Goal: Task Accomplishment & Management: Use online tool/utility

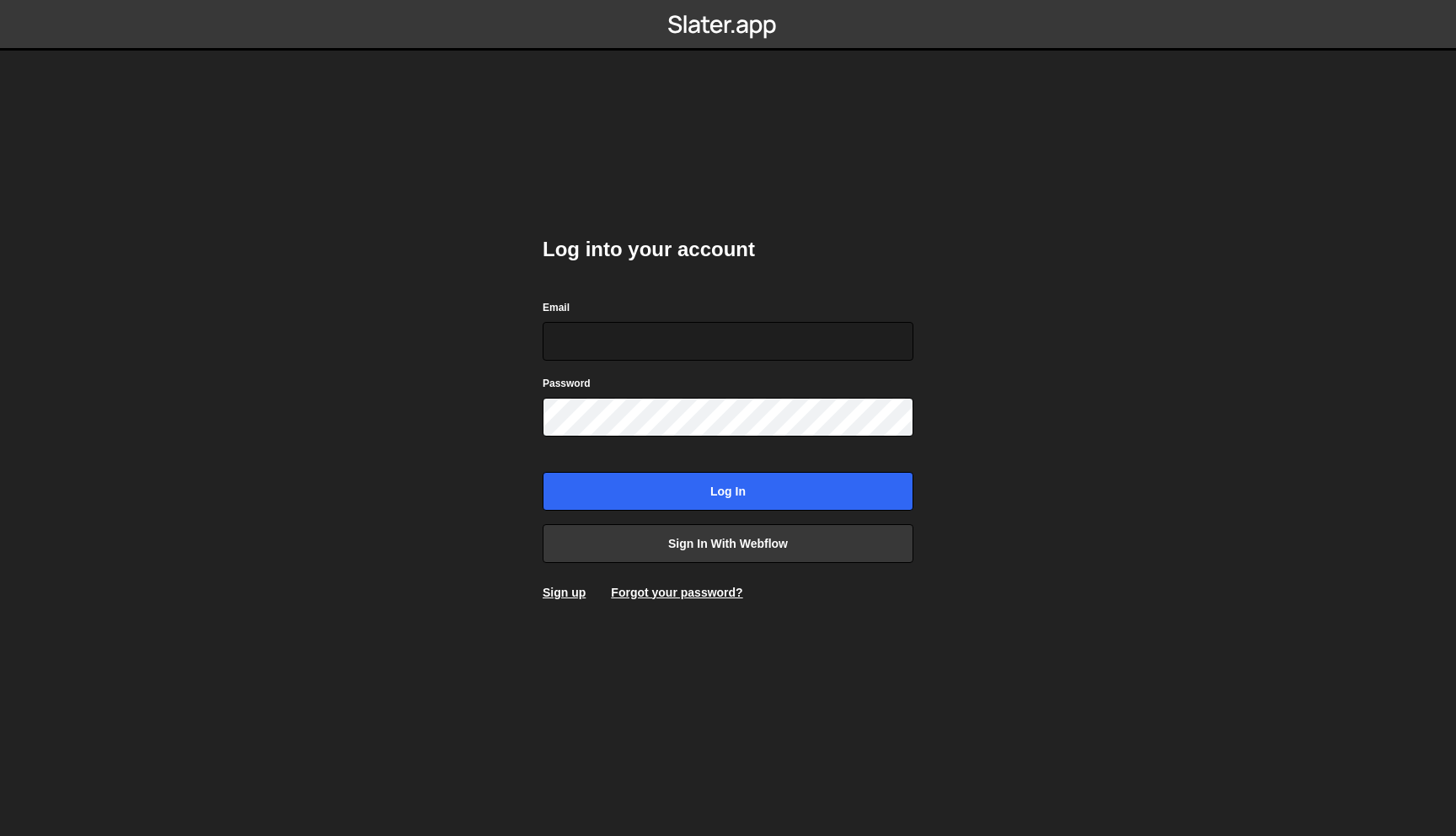
click at [1012, 418] on body "Log into your account Email Password Log in Sign in with Webflow Sign up Forgot…" at bounding box center [728, 418] width 1456 height 836
click at [633, 331] on input "Email" at bounding box center [728, 341] width 371 height 39
type input "[EMAIL_ADDRESS][DOMAIN_NAME]"
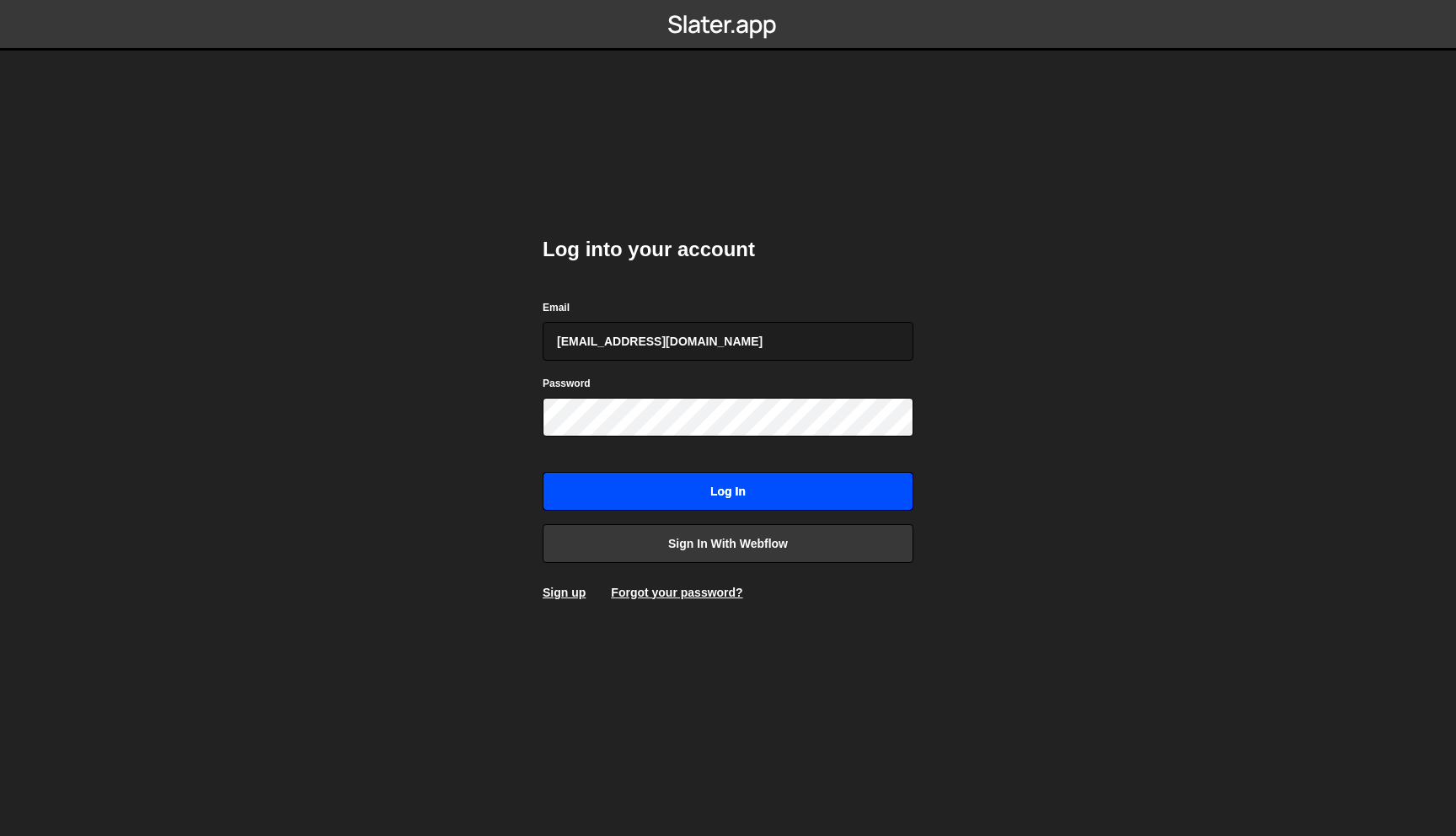
click at [748, 498] on input "Log in" at bounding box center [728, 491] width 371 height 39
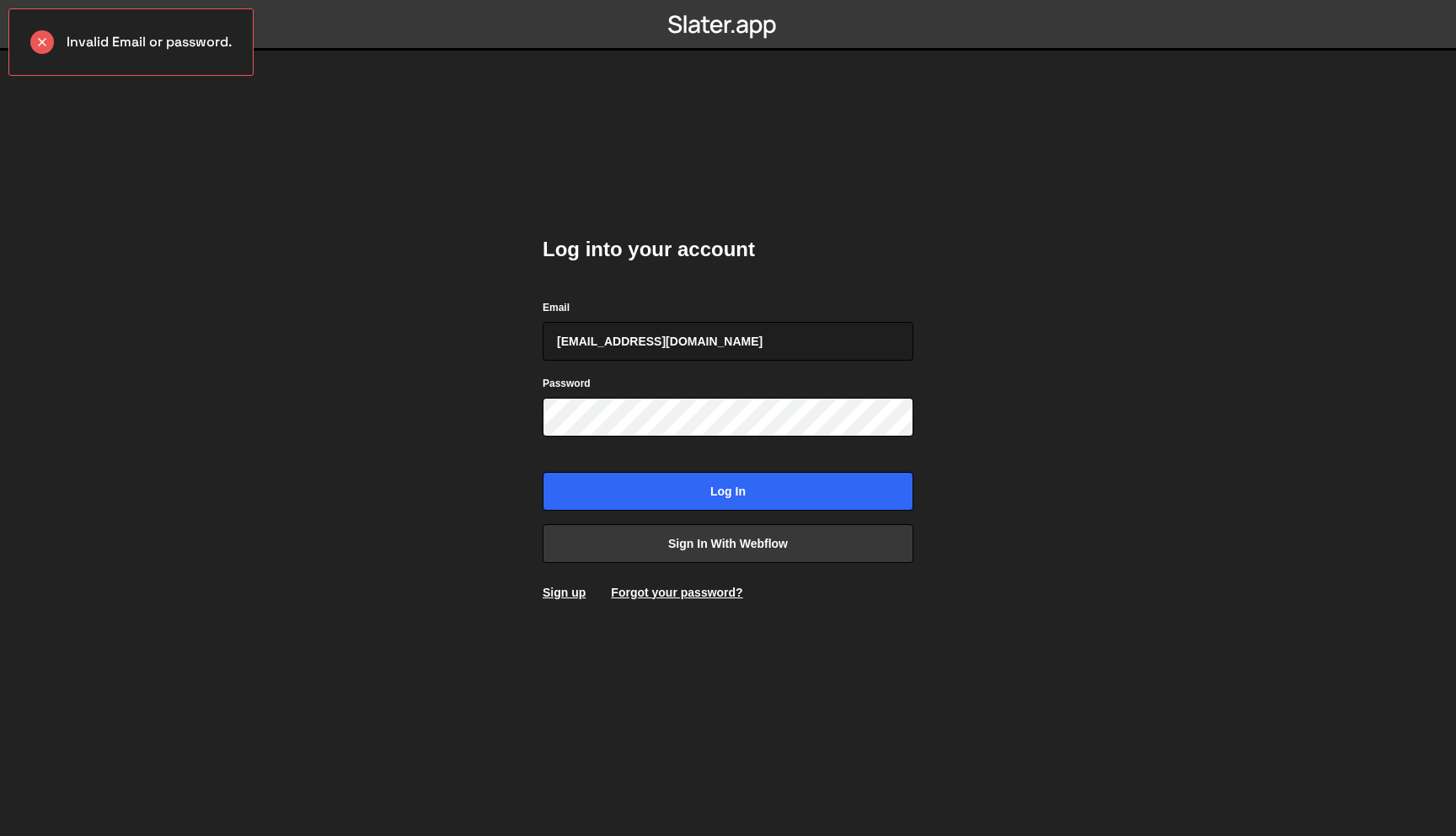
click at [1138, 182] on body "Invalid Email or password. Log into your account Email dev@flowset.co Password …" at bounding box center [728, 418] width 1456 height 836
click at [770, 341] on input "[EMAIL_ADDRESS][DOMAIN_NAME]" at bounding box center [728, 341] width 371 height 39
type input "sahoodevprakash43@gmail.com"
click at [542, 472] on input "Log in" at bounding box center [728, 491] width 371 height 39
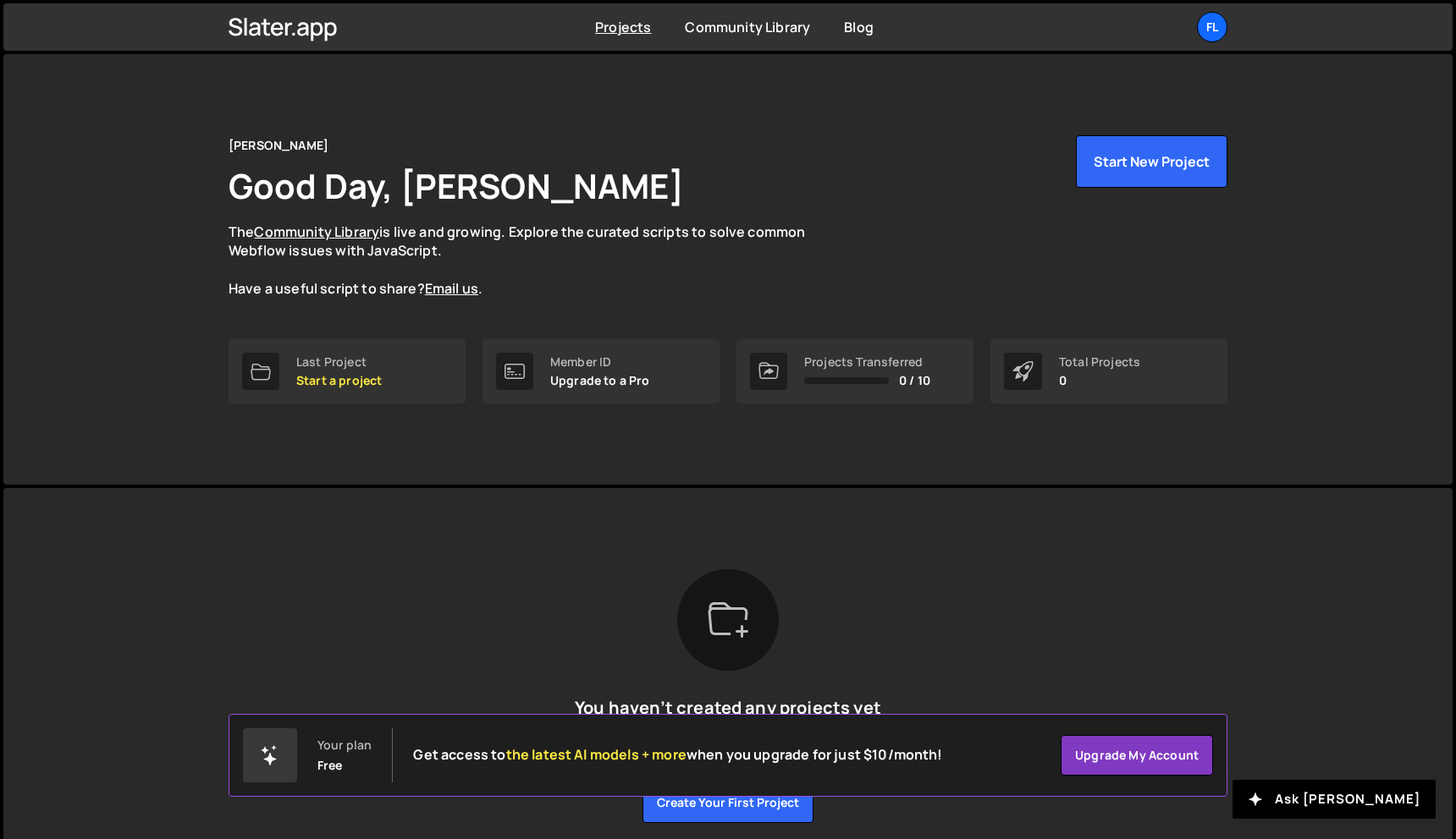
scroll to position [67, 0]
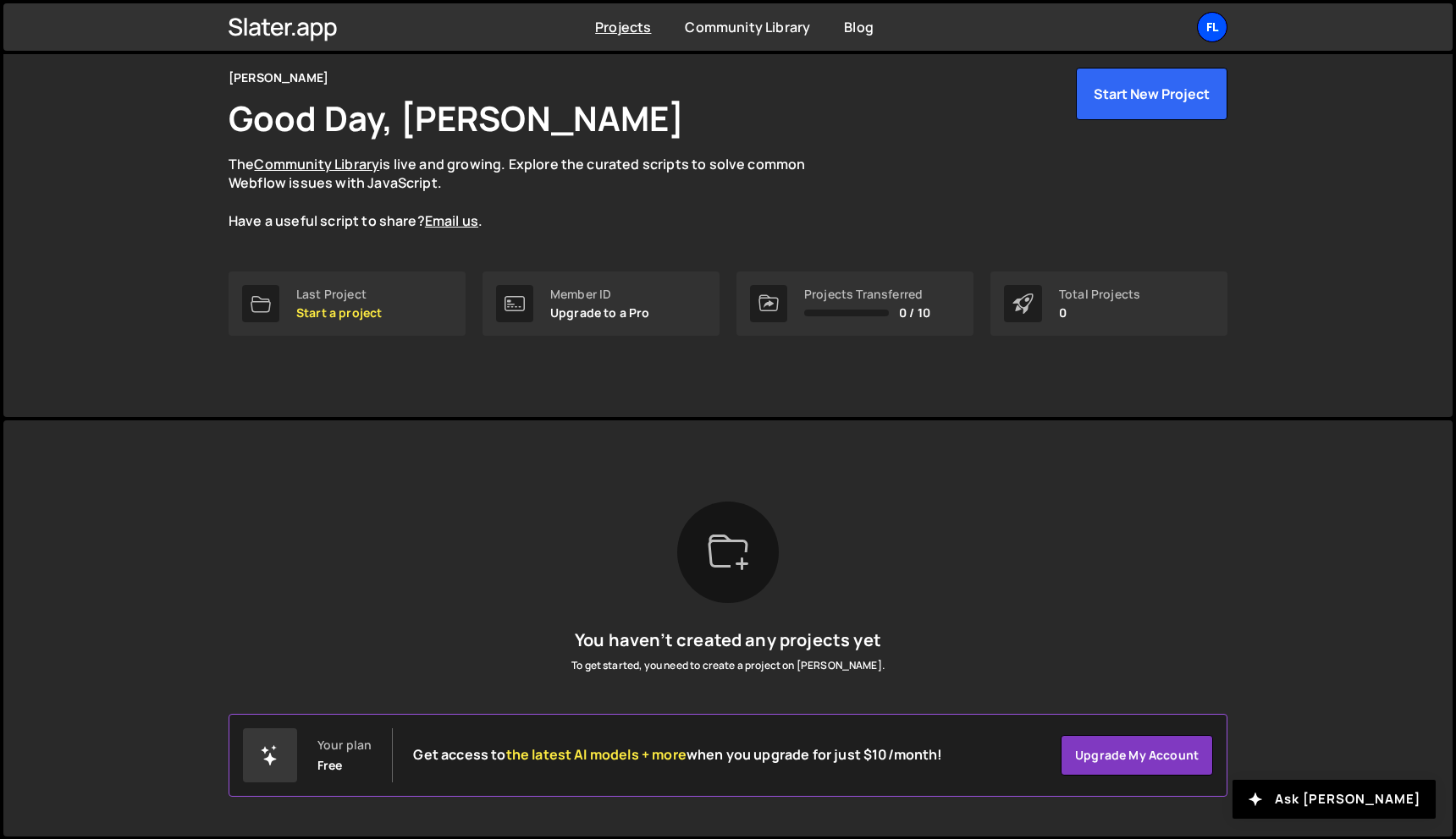
click at [1211, 21] on div "Fl" at bounding box center [1212, 27] width 31 height 31
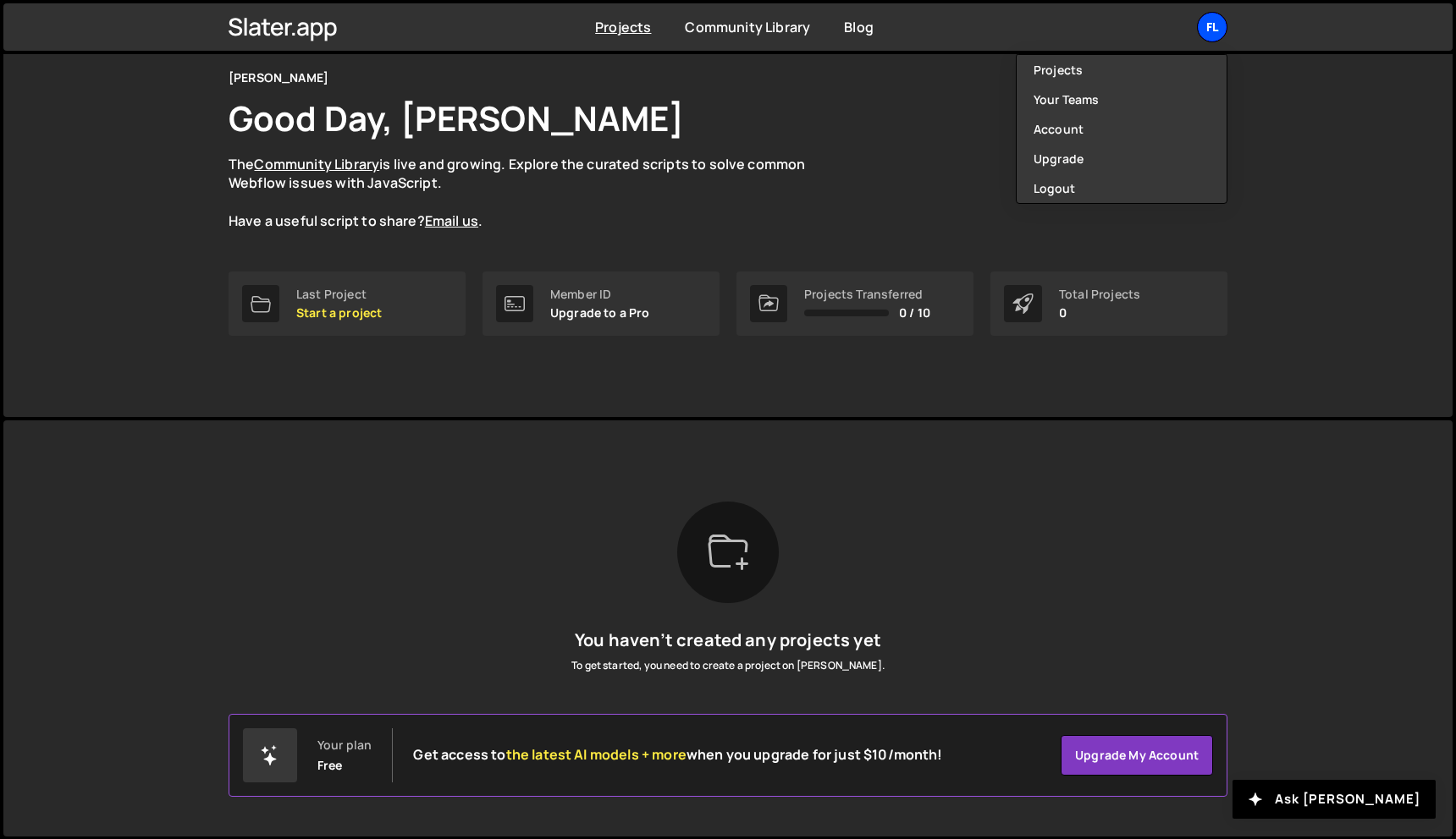
click at [1211, 21] on div "Fl" at bounding box center [1212, 27] width 31 height 31
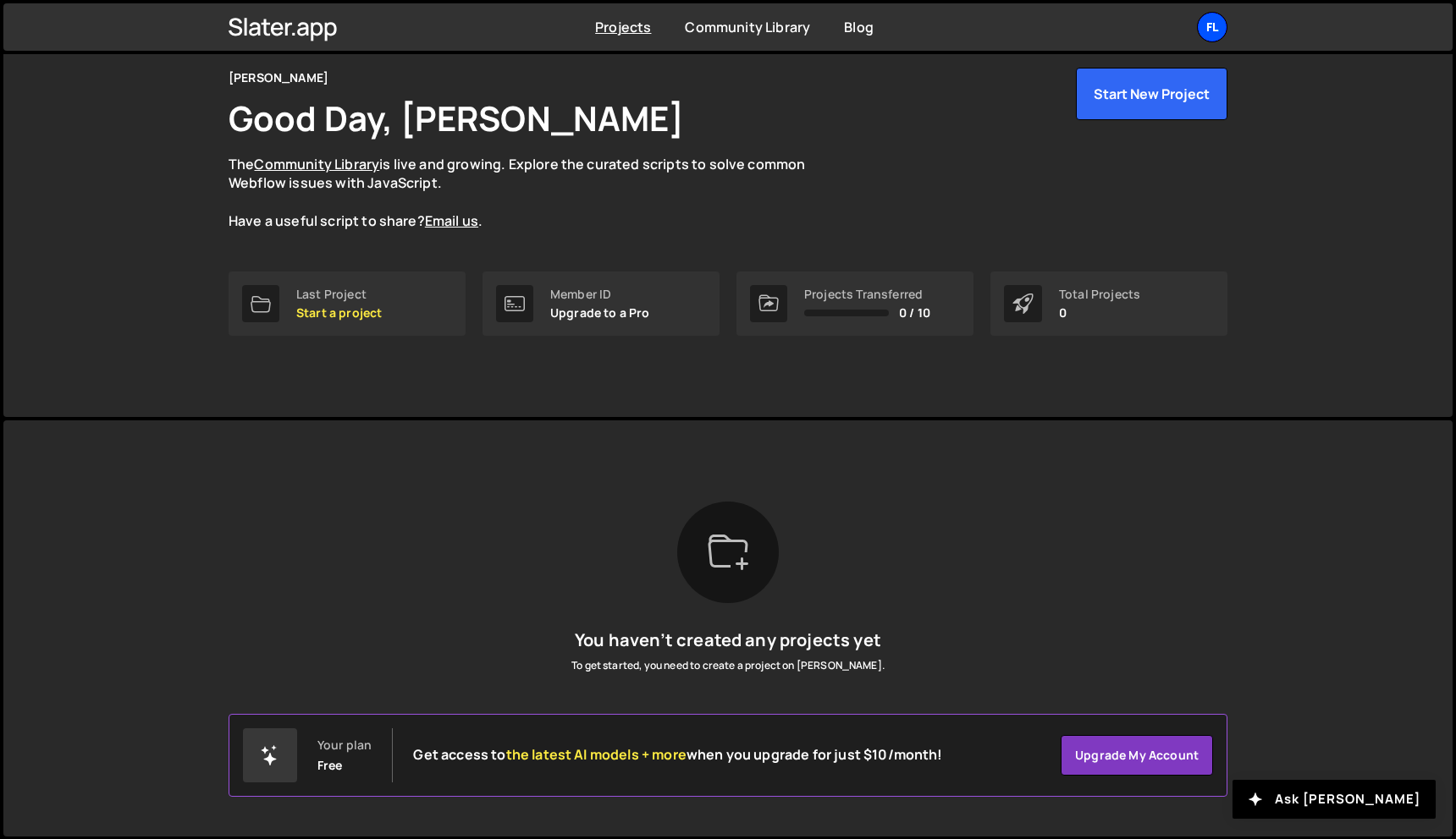
drag, startPoint x: 1212, startPoint y: 19, endPoint x: 1211, endPoint y: 39, distance: 20.0
click at [1212, 19] on div "Fl" at bounding box center [1212, 27] width 31 height 31
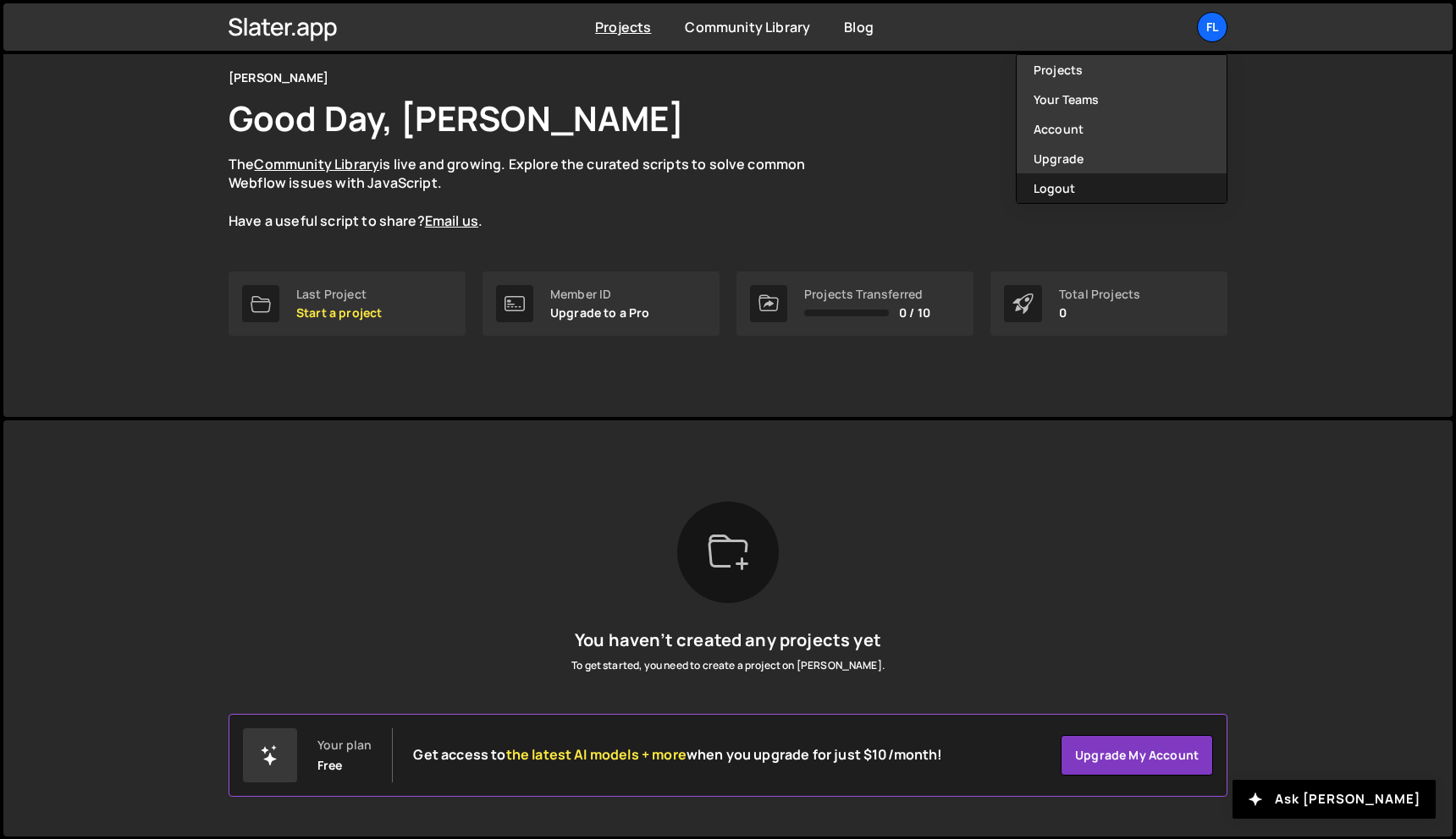
click at [1115, 190] on button "Logout" at bounding box center [1121, 188] width 210 height 30
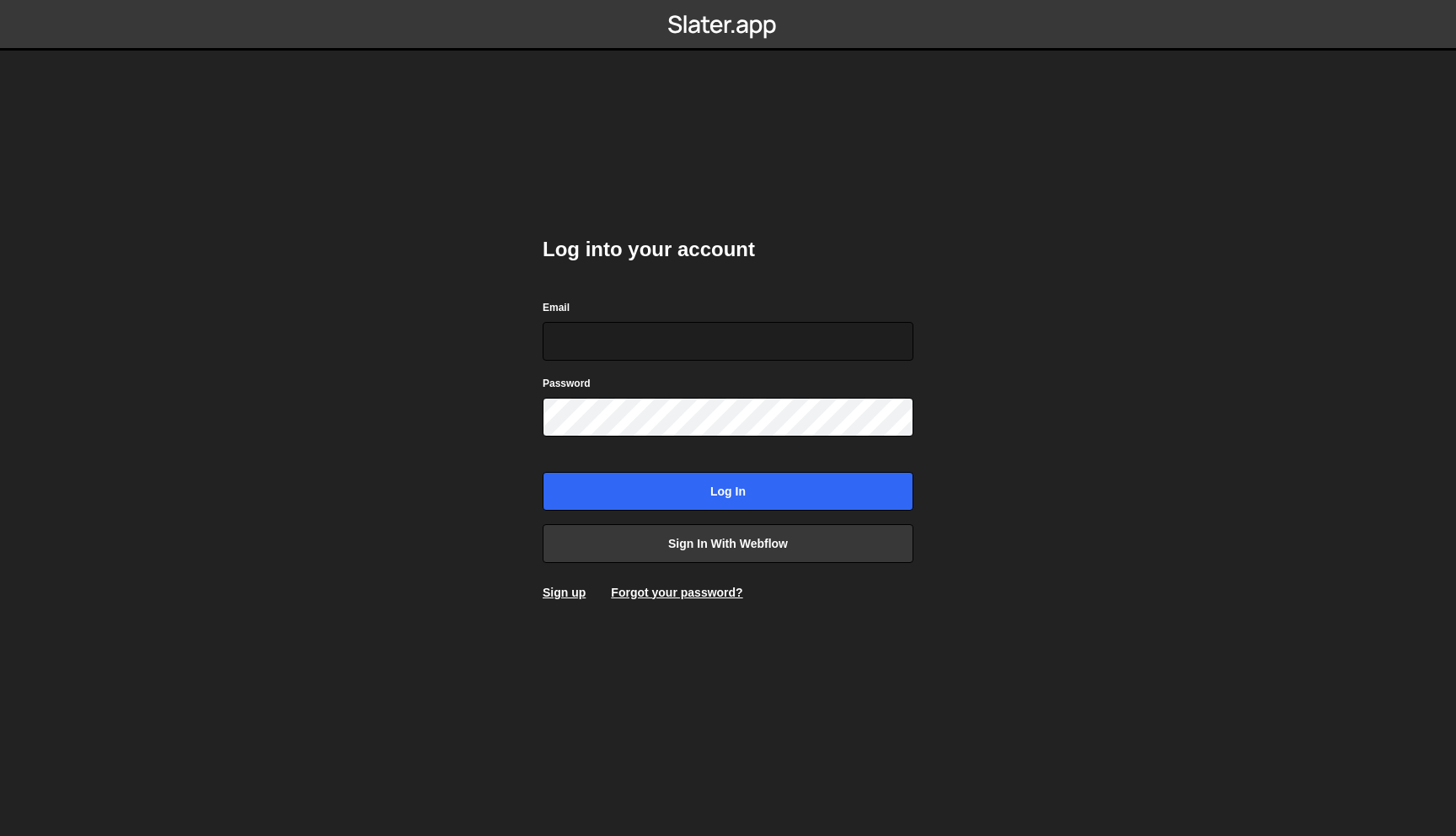
click at [875, 269] on div "Log into your account Email Password Log in Sign in with Webflow Sign up Forgot…" at bounding box center [728, 418] width 371 height 416
click at [742, 339] on input "Email" at bounding box center [728, 341] width 371 height 39
type input "dev@flowset.co"
click at [665, 590] on link "Forgot your password?" at bounding box center [676, 593] width 131 height 13
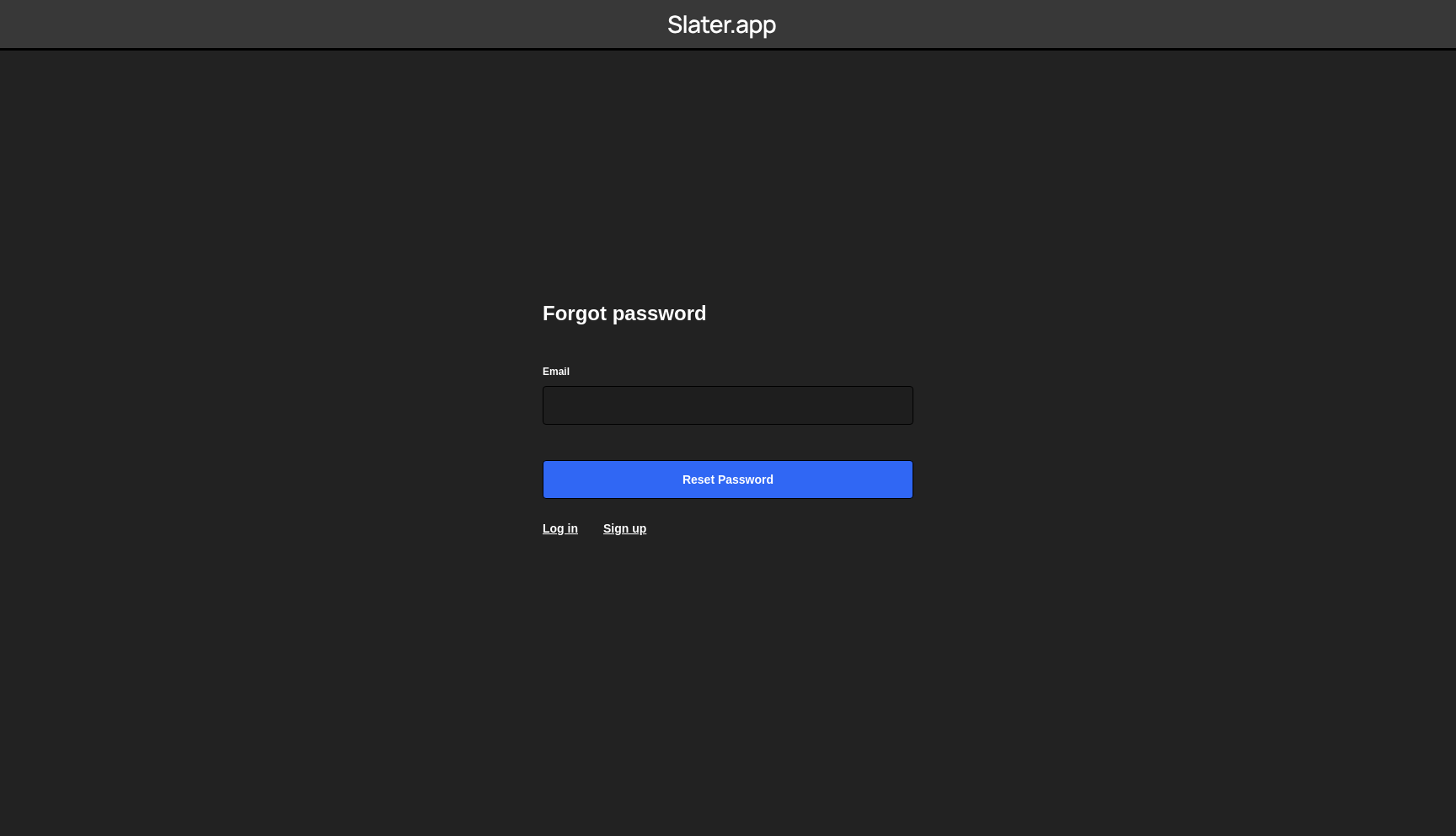
click at [931, 404] on div "Forgot password Email Reset password Log in Sign up" at bounding box center [728, 418] width 421 height 836
click at [745, 410] on input "Email" at bounding box center [728, 405] width 371 height 39
type input "dev@flowset.co"
click at [542, 460] on input "Reset password" at bounding box center [728, 480] width 371 height 39
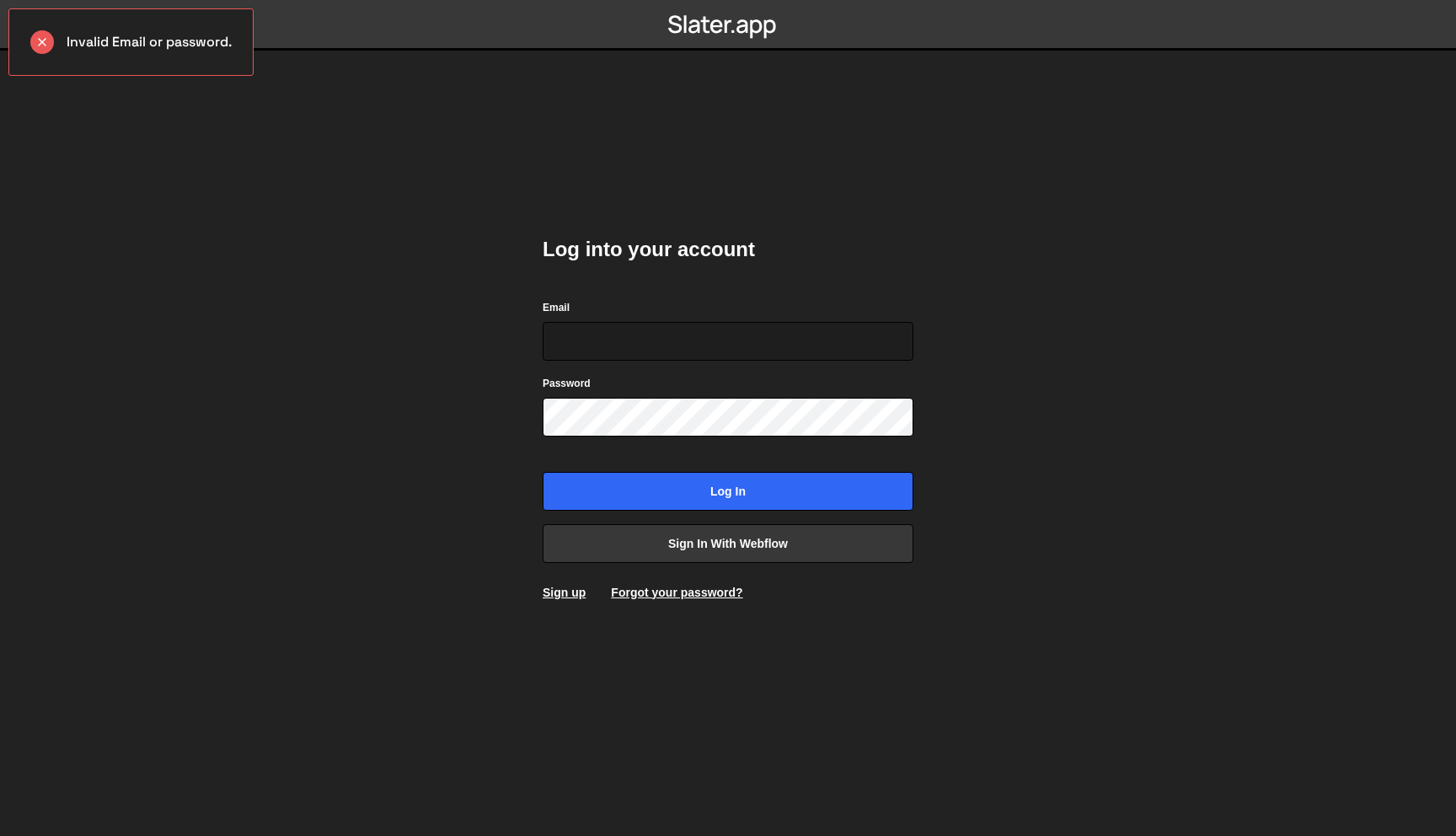
click at [1248, 269] on body "Invalid Email or password. Log into your account Email Password Log in Sign in …" at bounding box center [728, 418] width 1456 height 836
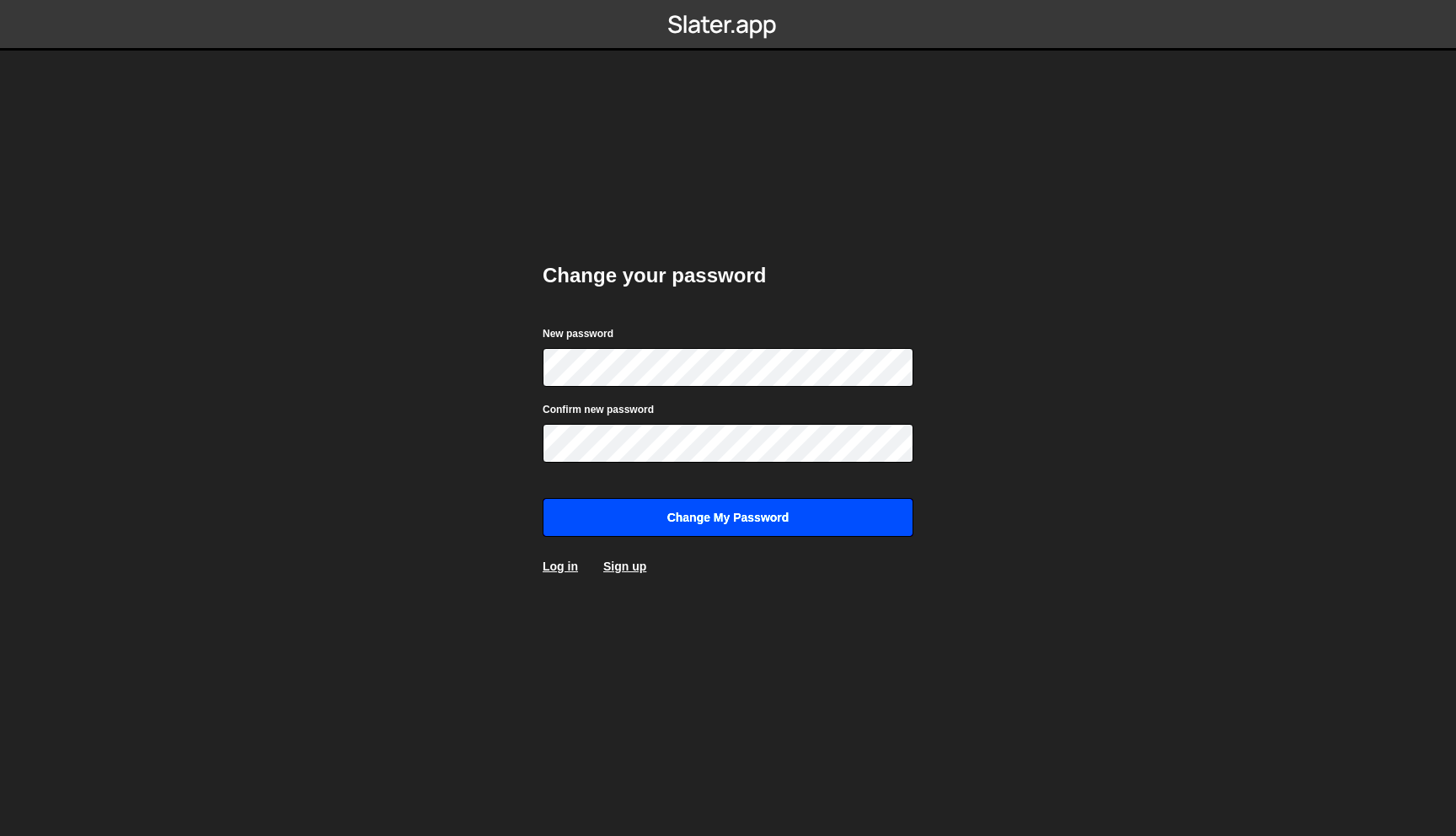
click at [780, 508] on input "Change my password" at bounding box center [728, 517] width 371 height 39
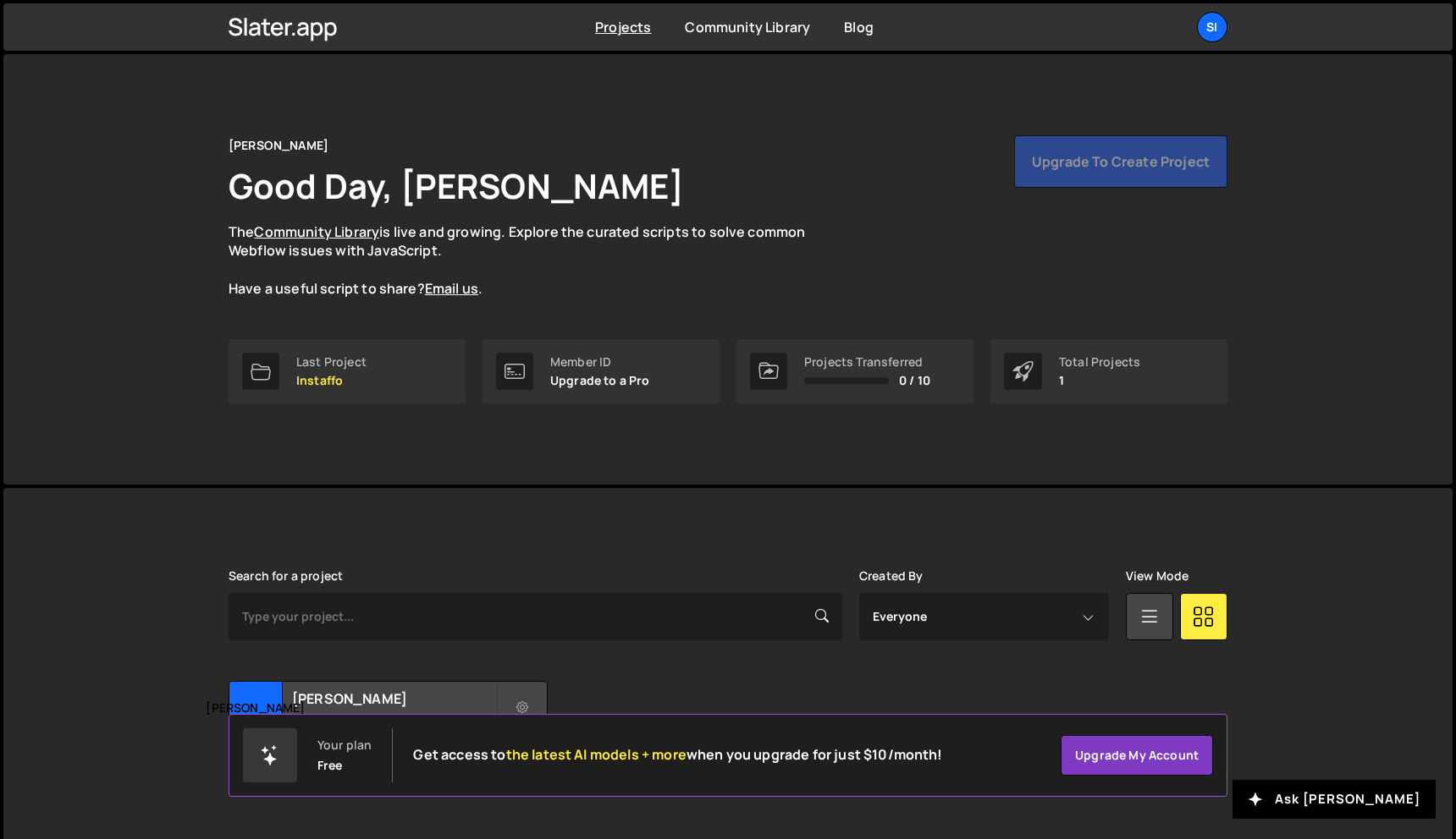
click at [1129, 470] on div "[PERSON_NAME] Good Day, [PERSON_NAME] The Community Library is live and growing…" at bounding box center [727, 269] width 1049 height 430
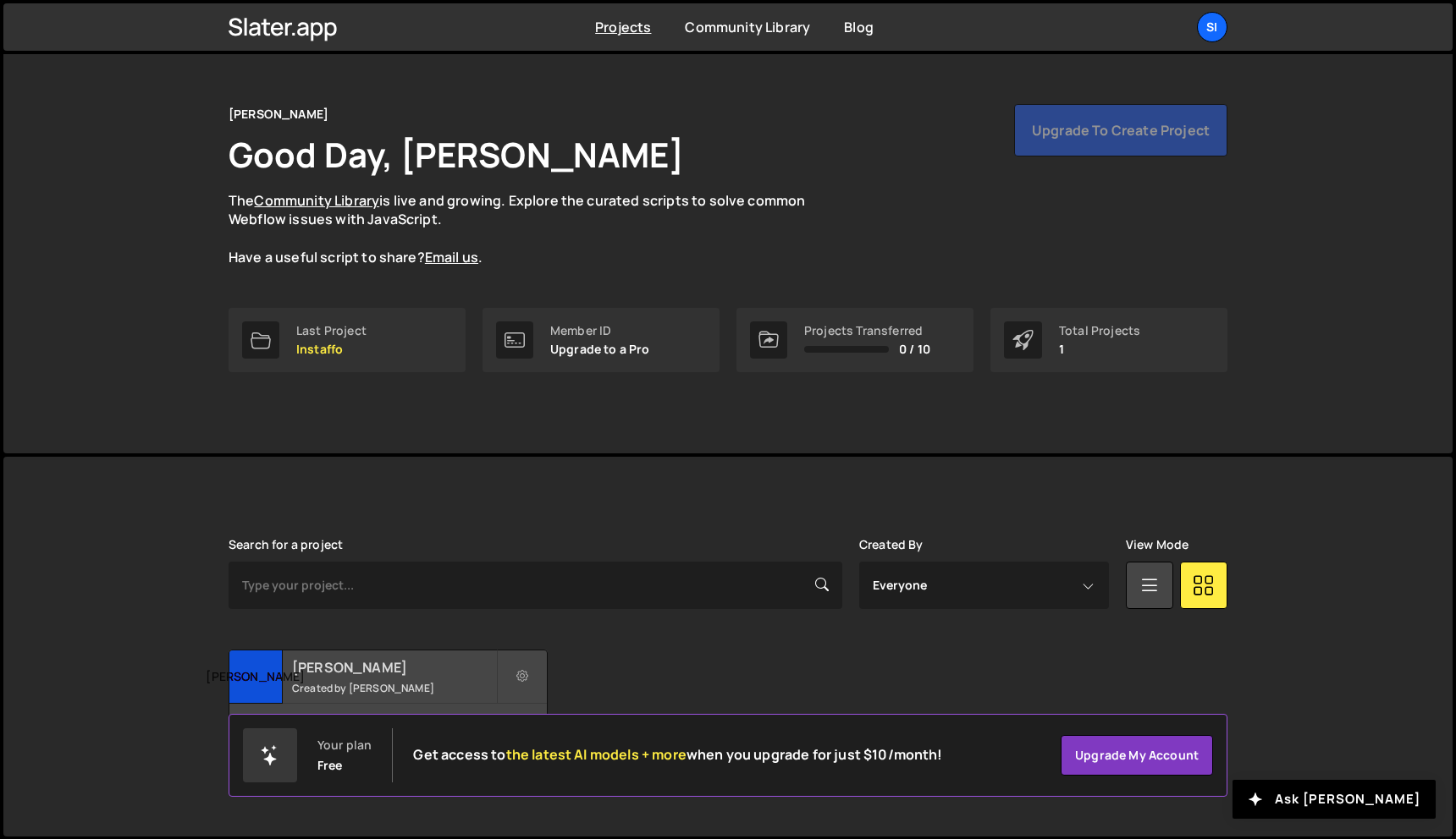
click at [401, 664] on h2 "[PERSON_NAME]" at bounding box center [394, 668] width 204 height 19
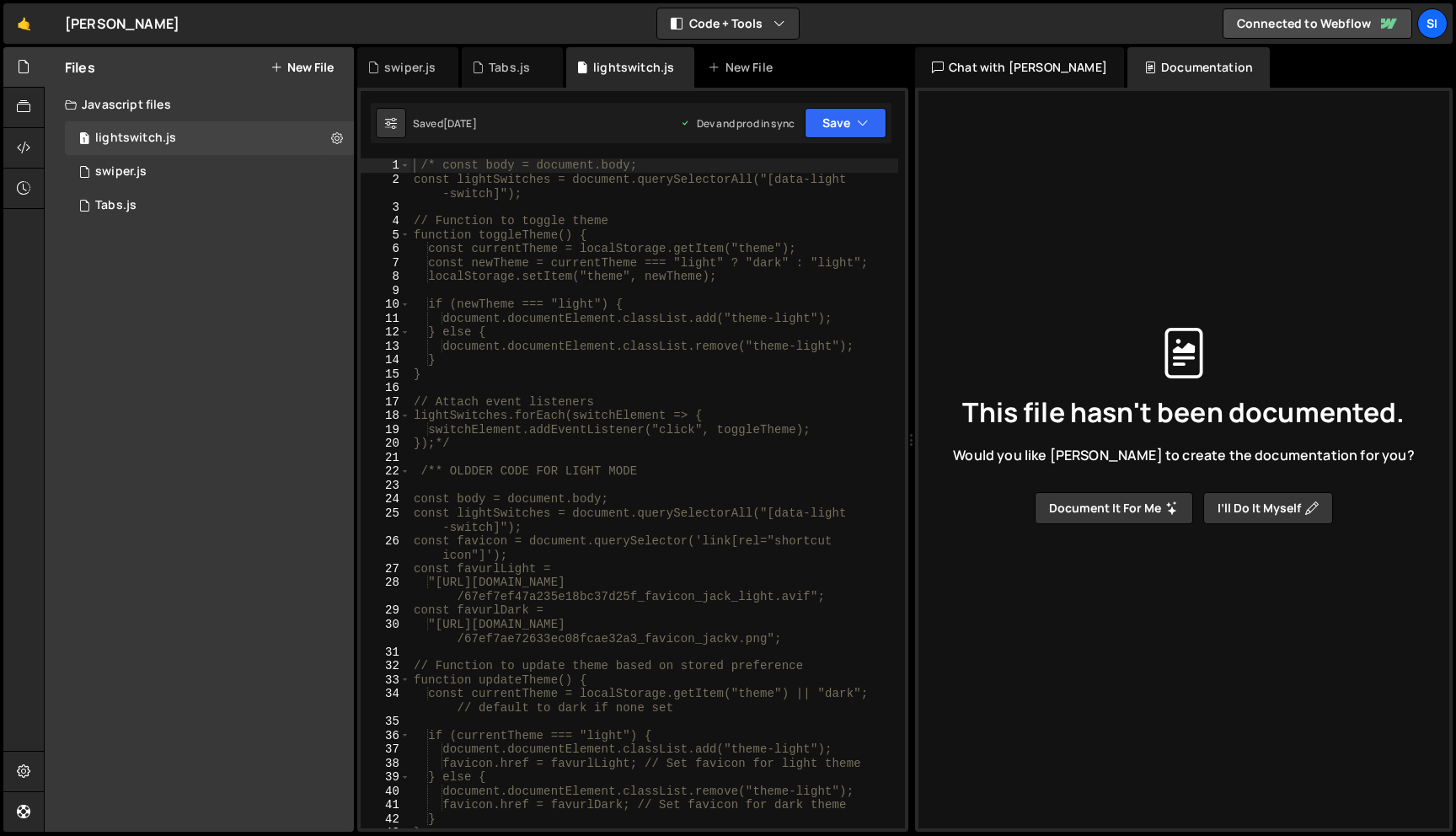
click at [786, 326] on div "/* const body = document.body; const lightSwitches = document.querySelectorAll(…" at bounding box center [654, 507] width 488 height 698
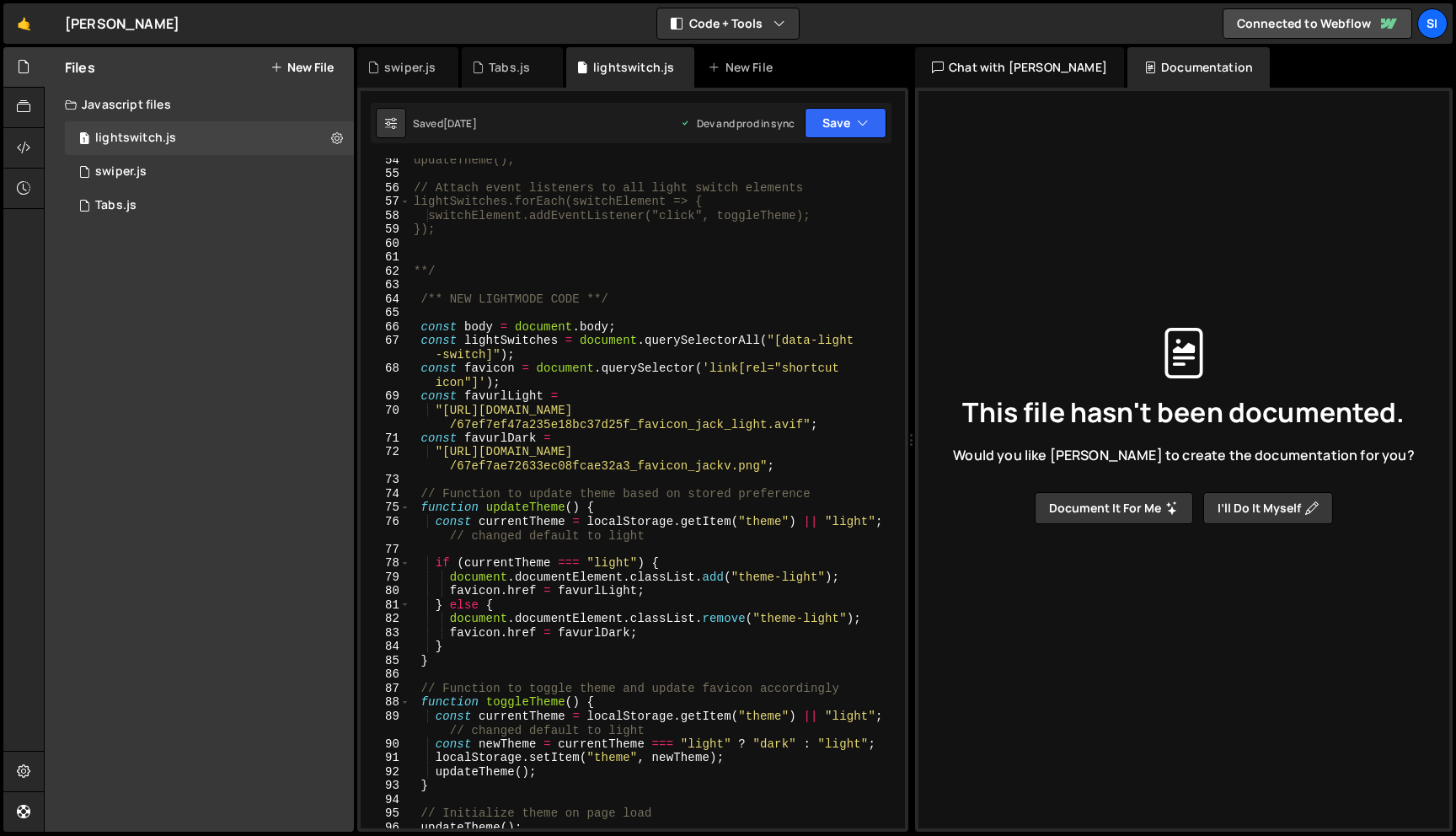
scroll to position [840, 0]
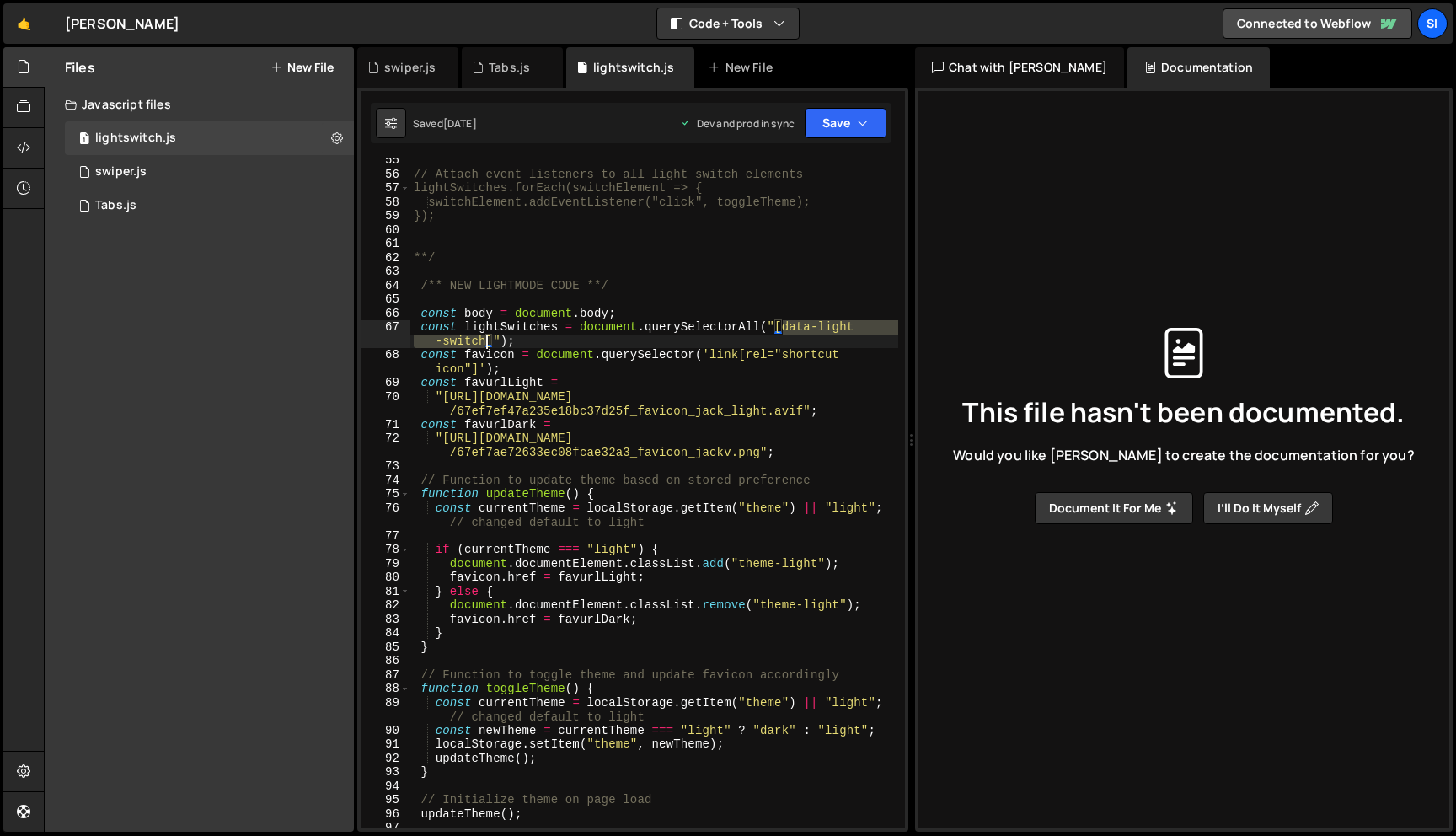
drag, startPoint x: 782, startPoint y: 331, endPoint x: 483, endPoint y: 342, distance: 299.2
click at [483, 342] on div "// Attach event listeners to all light switch elements lightSwitches.forEach(sw…" at bounding box center [654, 502] width 488 height 698
type textarea "const lightSwitches = document.querySelectorAll("[data-light-switch]");"
click at [240, 358] on div "Files New File Javascript files 1 lightswitch.js 0 1 swiper.js 0 1 Tabs.js 0 CS…" at bounding box center [199, 440] width 309 height 785
click at [654, 278] on div "// Attach event listeners to all light switch elements lightSwitches.forEach(sw…" at bounding box center [654, 502] width 488 height 698
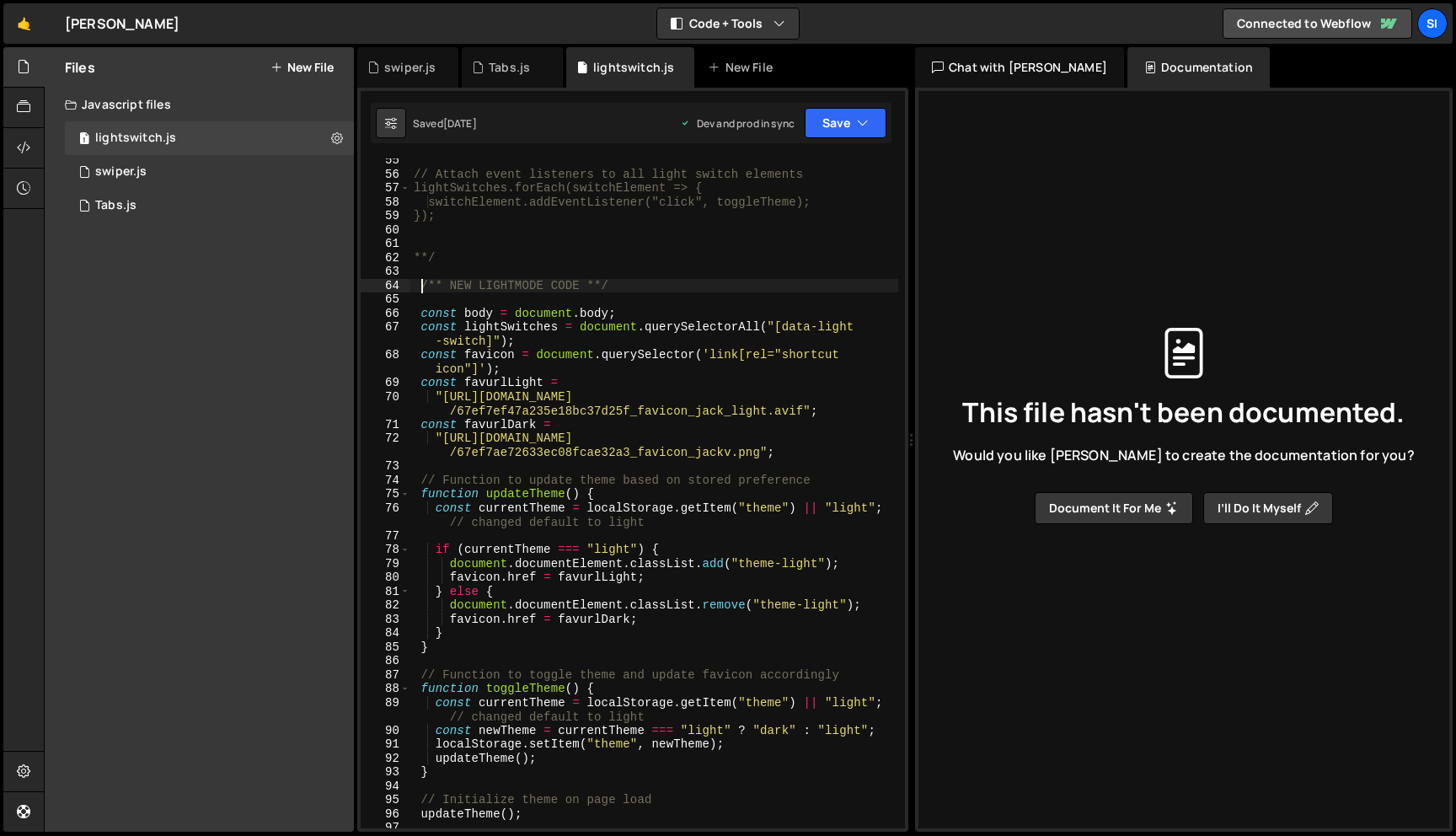
click at [421, 291] on div "// Attach event listeners to all light switch elements lightSwitches.forEach(sw…" at bounding box center [654, 502] width 488 height 698
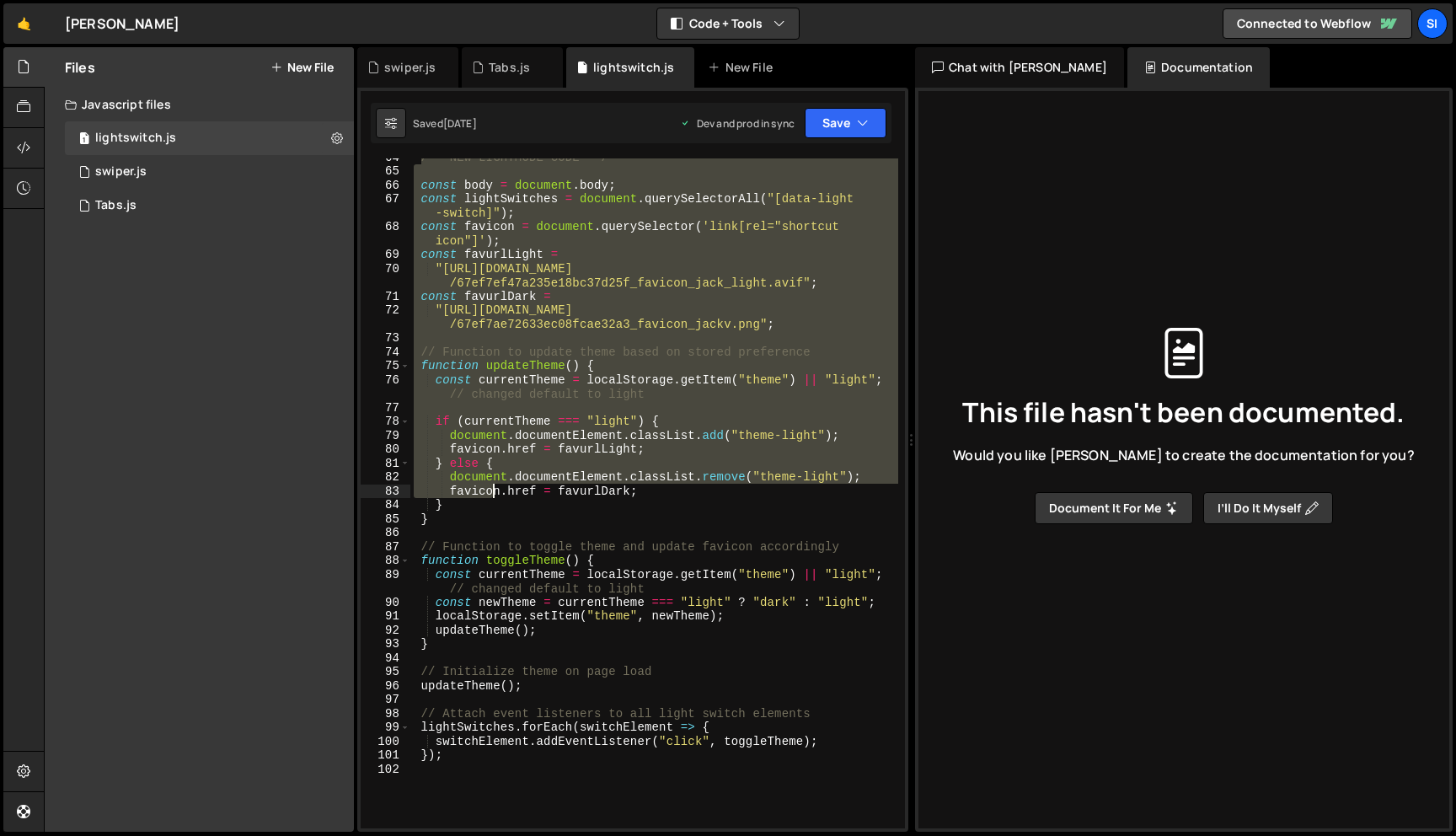
scroll to position [1193, 0]
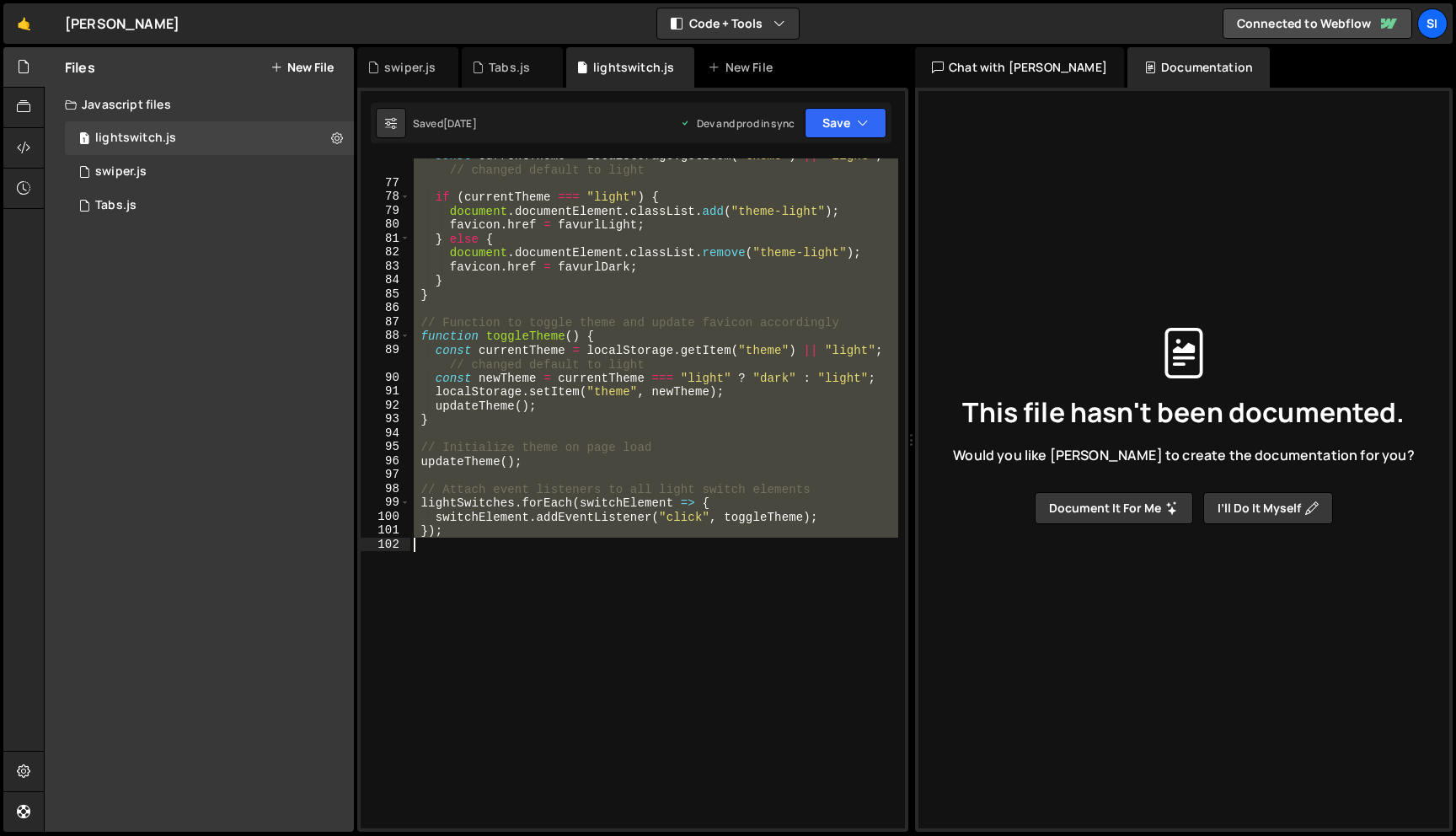
drag, startPoint x: 419, startPoint y: 286, endPoint x: 494, endPoint y: 542, distance: 266.8
click at [494, 542] on div "const currentTheme = localStorage . getItem ( "theme" ) || "light" ; // changed…" at bounding box center [654, 504] width 488 height 712
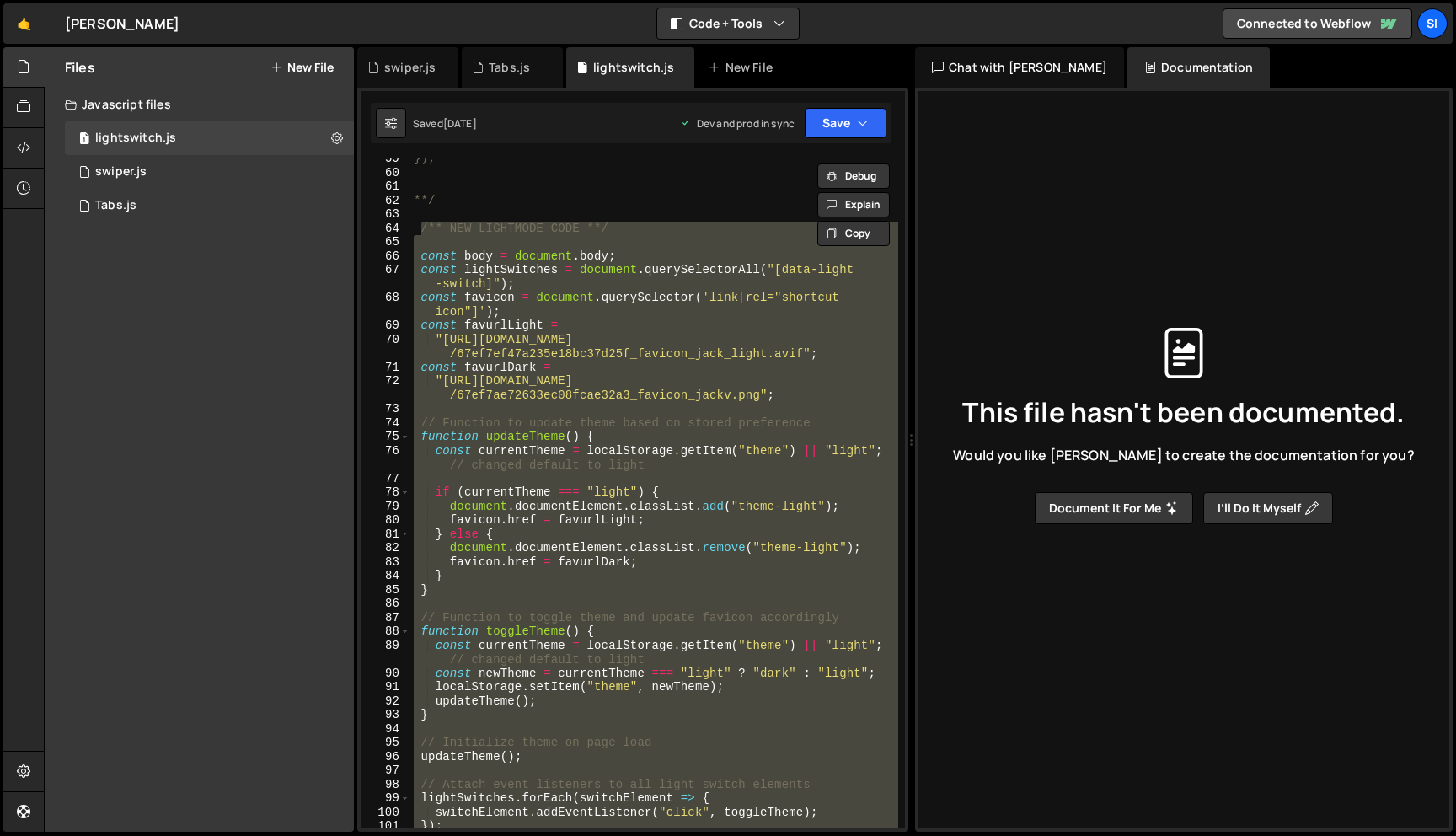
scroll to position [890, 0]
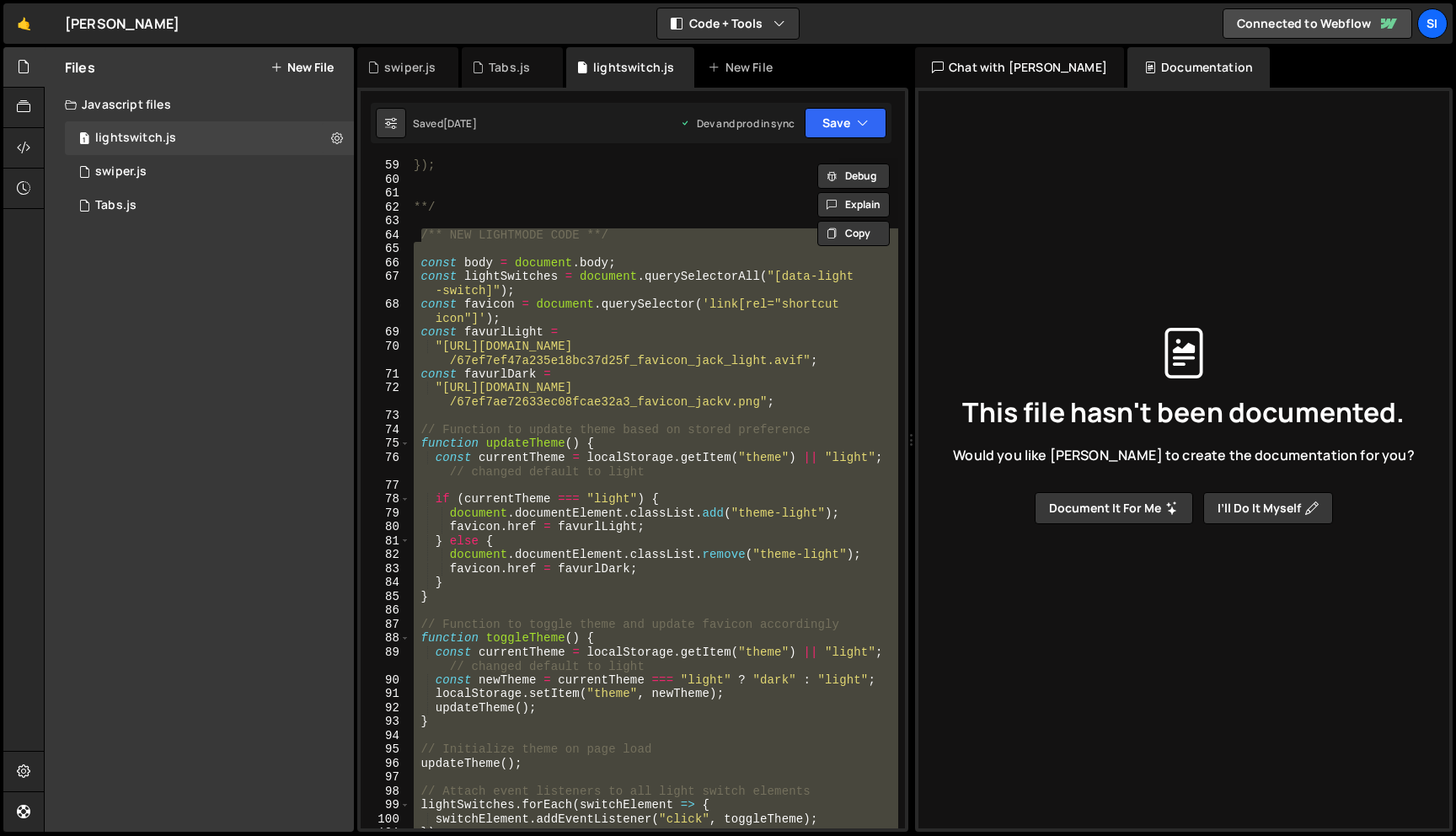
click at [653, 231] on div "}); **/ /** NEW LIGHTMODE CODE **/ const body = document . body ; const lightSw…" at bounding box center [654, 493] width 488 height 670
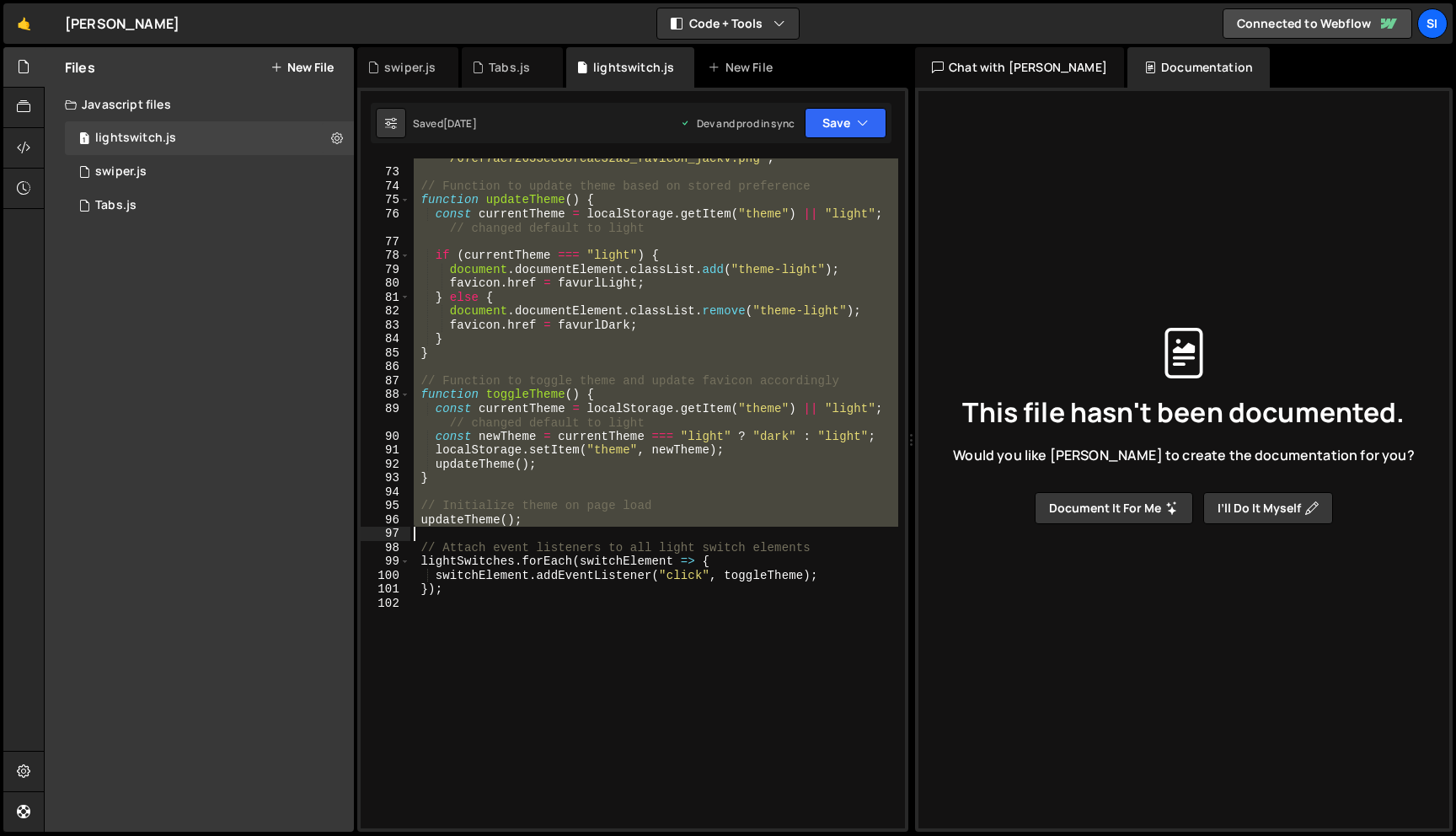
scroll to position [1189, 0]
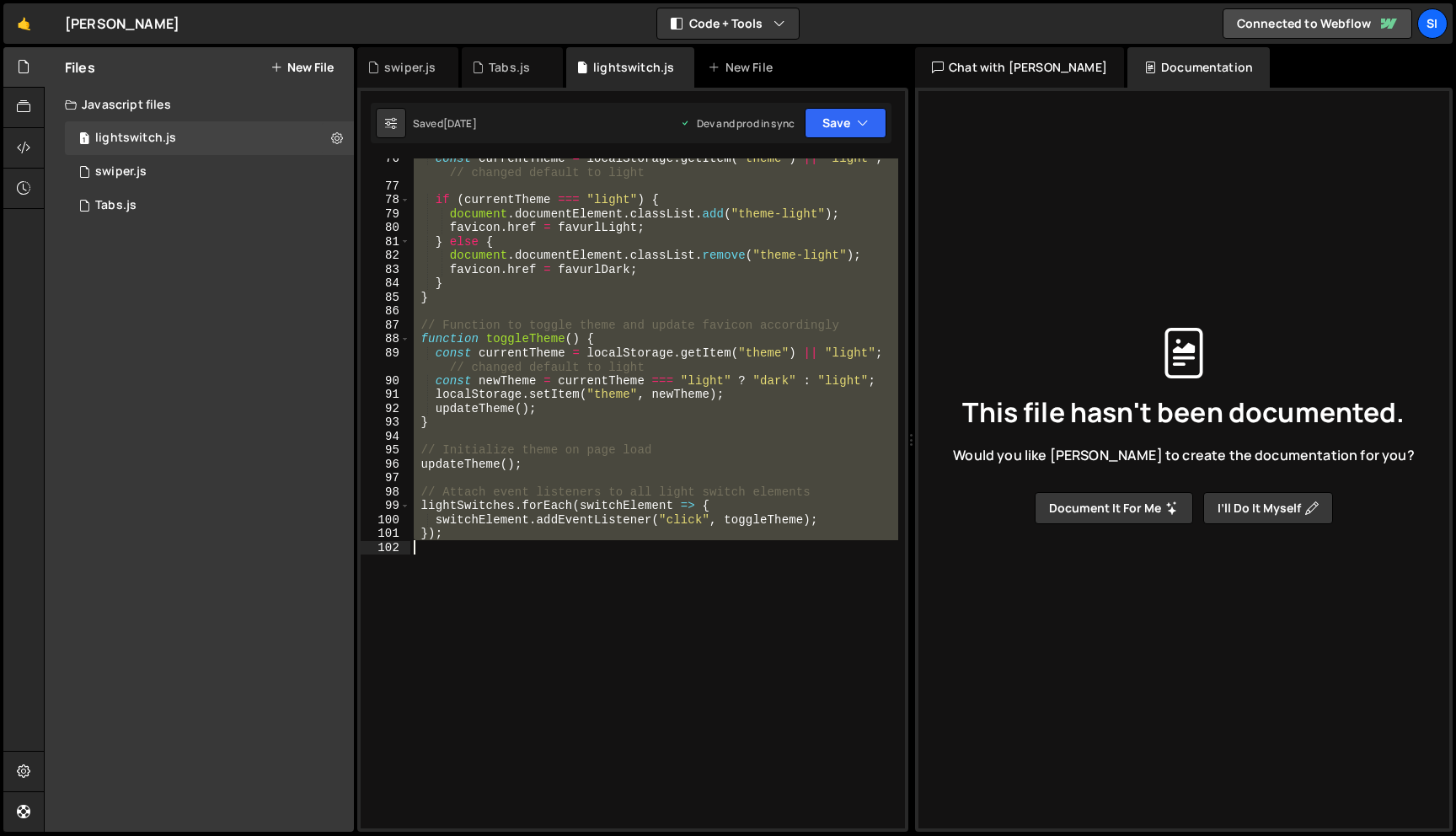
drag, startPoint x: 422, startPoint y: 267, endPoint x: 583, endPoint y: 565, distance: 338.7
click at [583, 565] on div "const currentTheme = localStorage . getItem ( "theme" ) || "light" ; // changed…" at bounding box center [654, 507] width 488 height 712
type textarea "});"
paste textarea
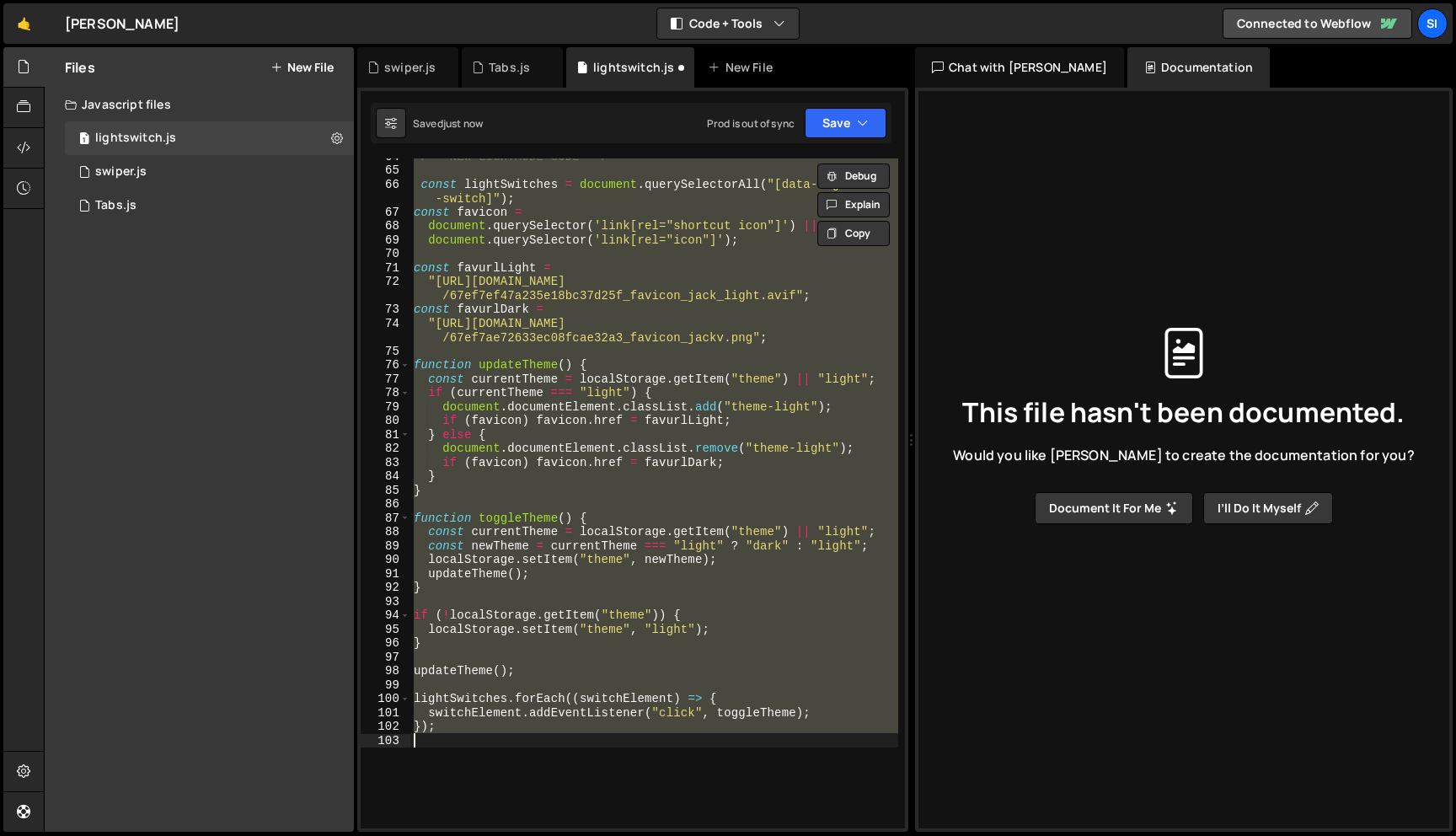
scroll to position [800, 0]
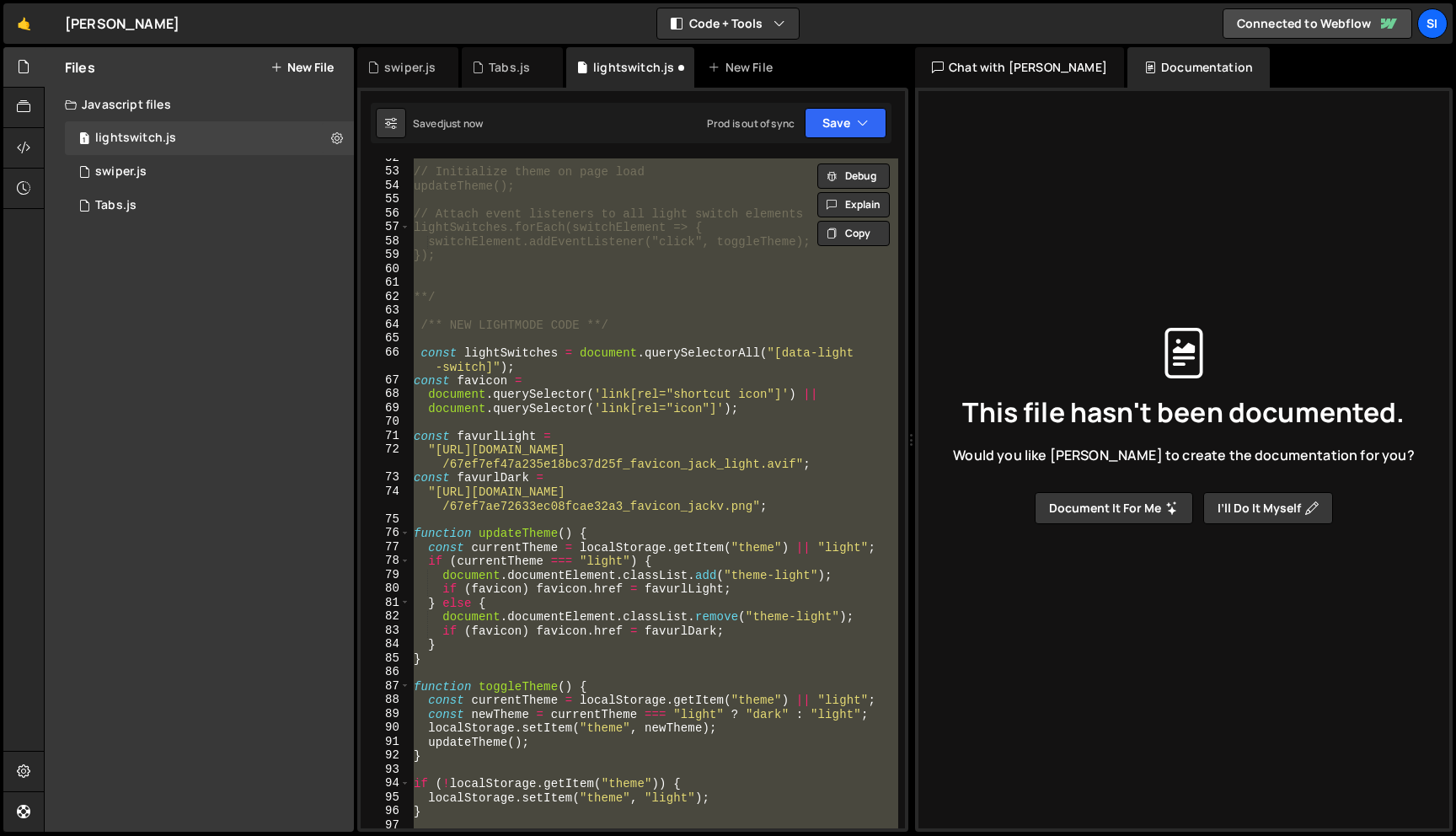
click at [606, 401] on div "// Initialize theme on page load updateTheme(); // Attach event listeners to al…" at bounding box center [654, 493] width 488 height 670
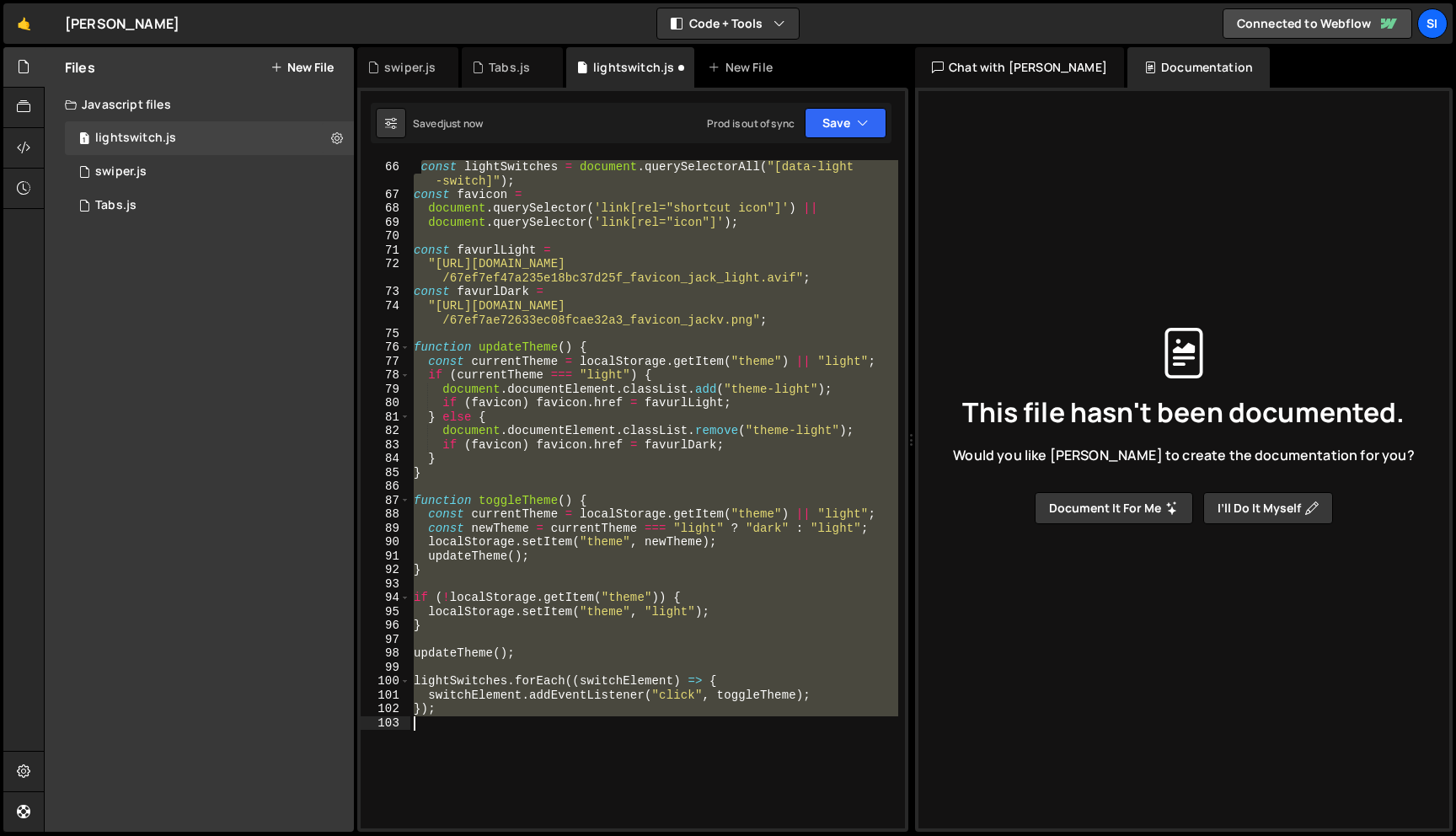
scroll to position [985, 0]
drag, startPoint x: 419, startPoint y: 353, endPoint x: 608, endPoint y: 808, distance: 492.7
click at [608, 808] on div "const lightSwitches = document . querySelectorAll ( "[data-light -switch]" ) ; …" at bounding box center [654, 494] width 488 height 698
type textarea "});"
paste textarea
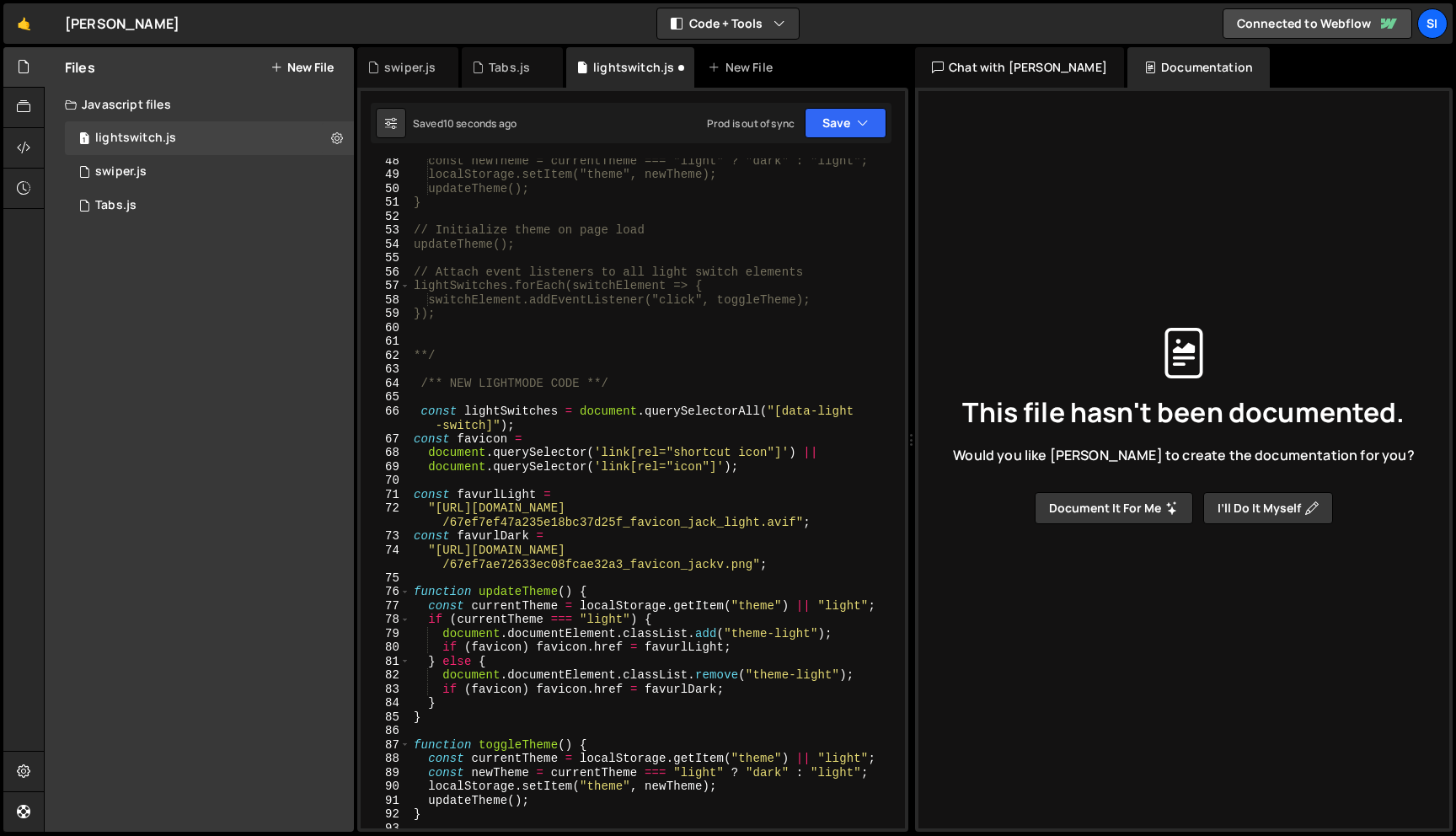
scroll to position [742, 0]
click at [866, 120] on icon "button" at bounding box center [863, 123] width 12 height 17
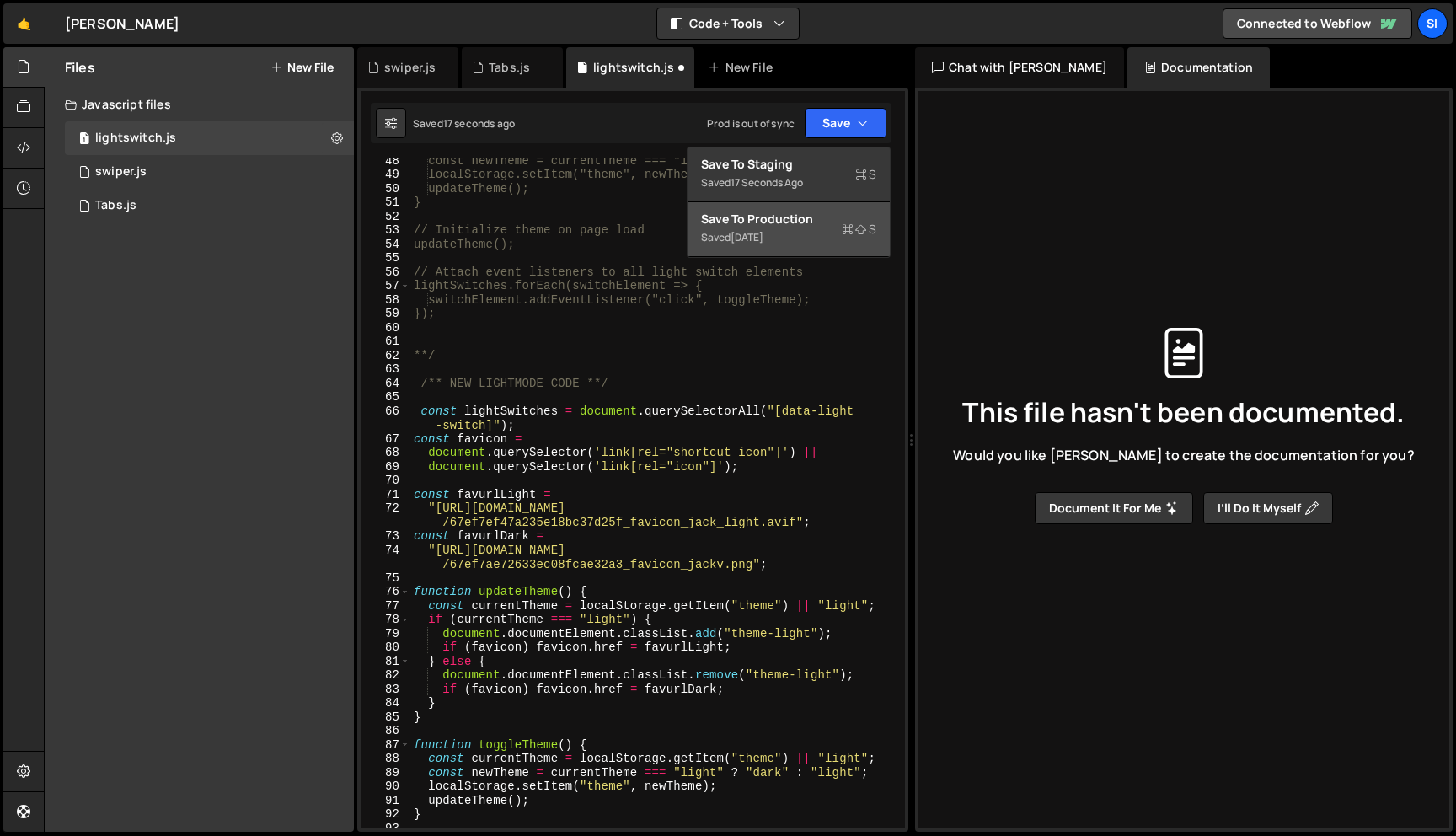
click at [763, 234] on div "[DATE]" at bounding box center [746, 237] width 33 height 14
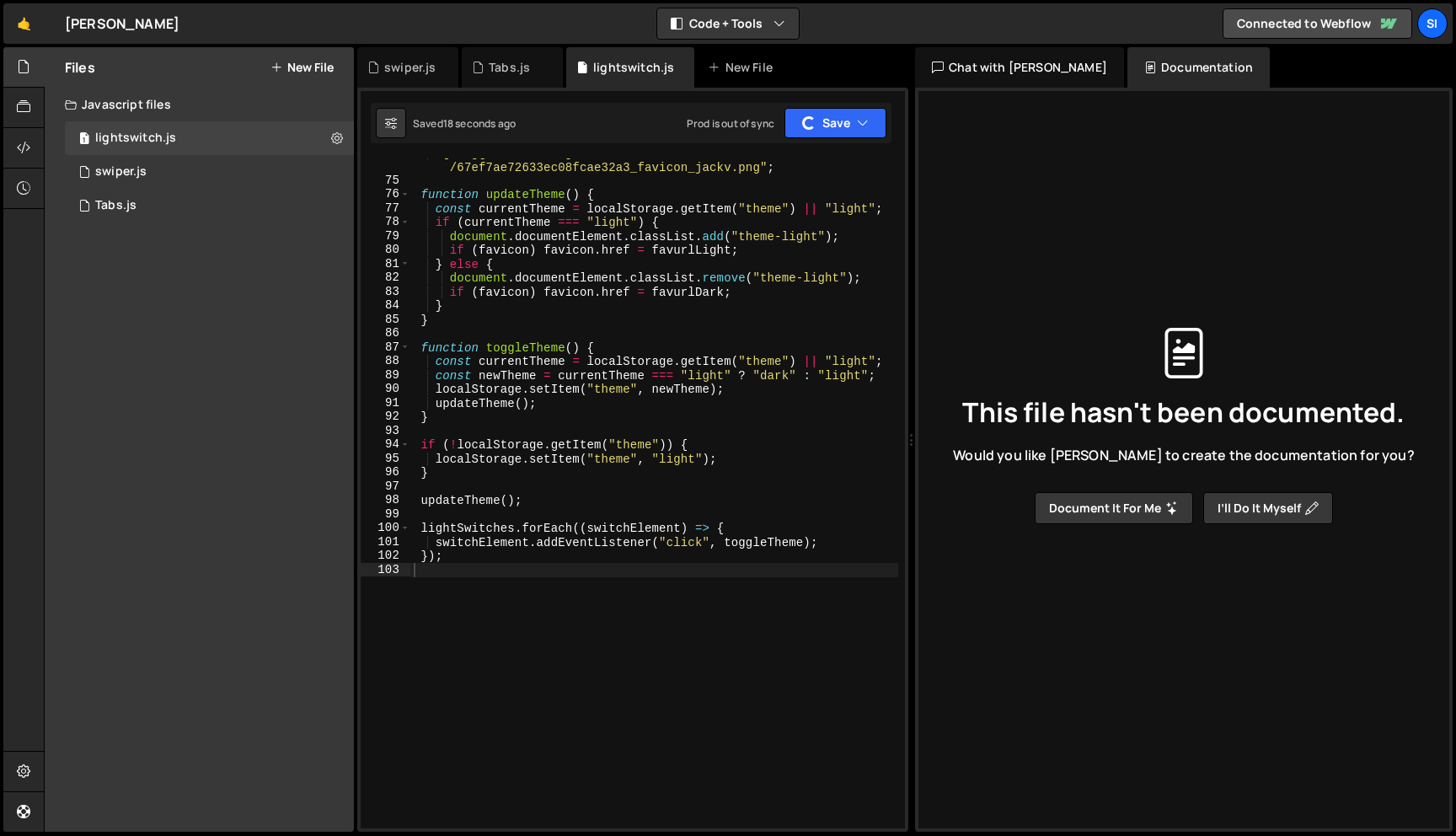
scroll to position [971, 0]
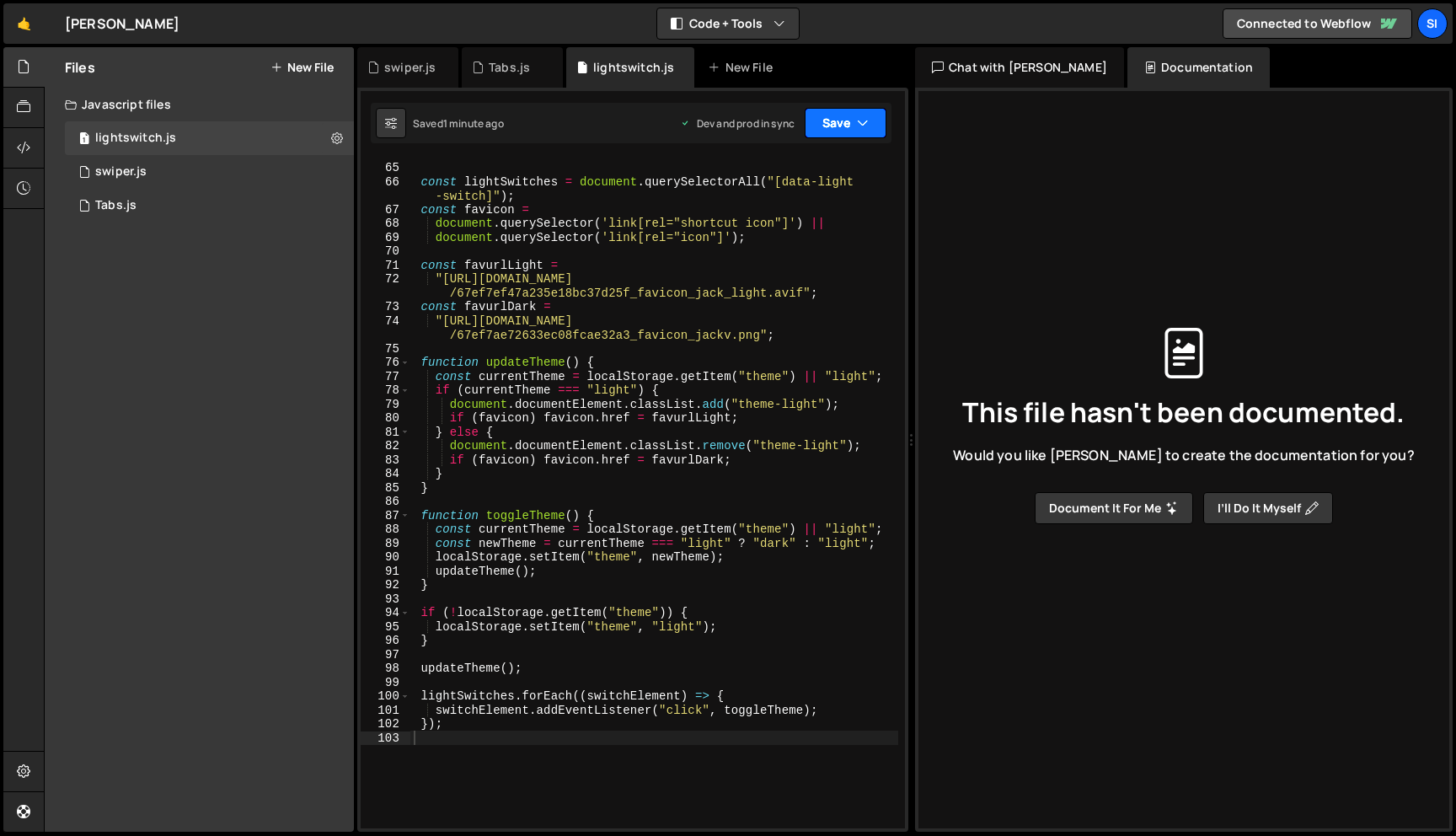
click at [877, 117] on button "Save" at bounding box center [846, 123] width 82 height 31
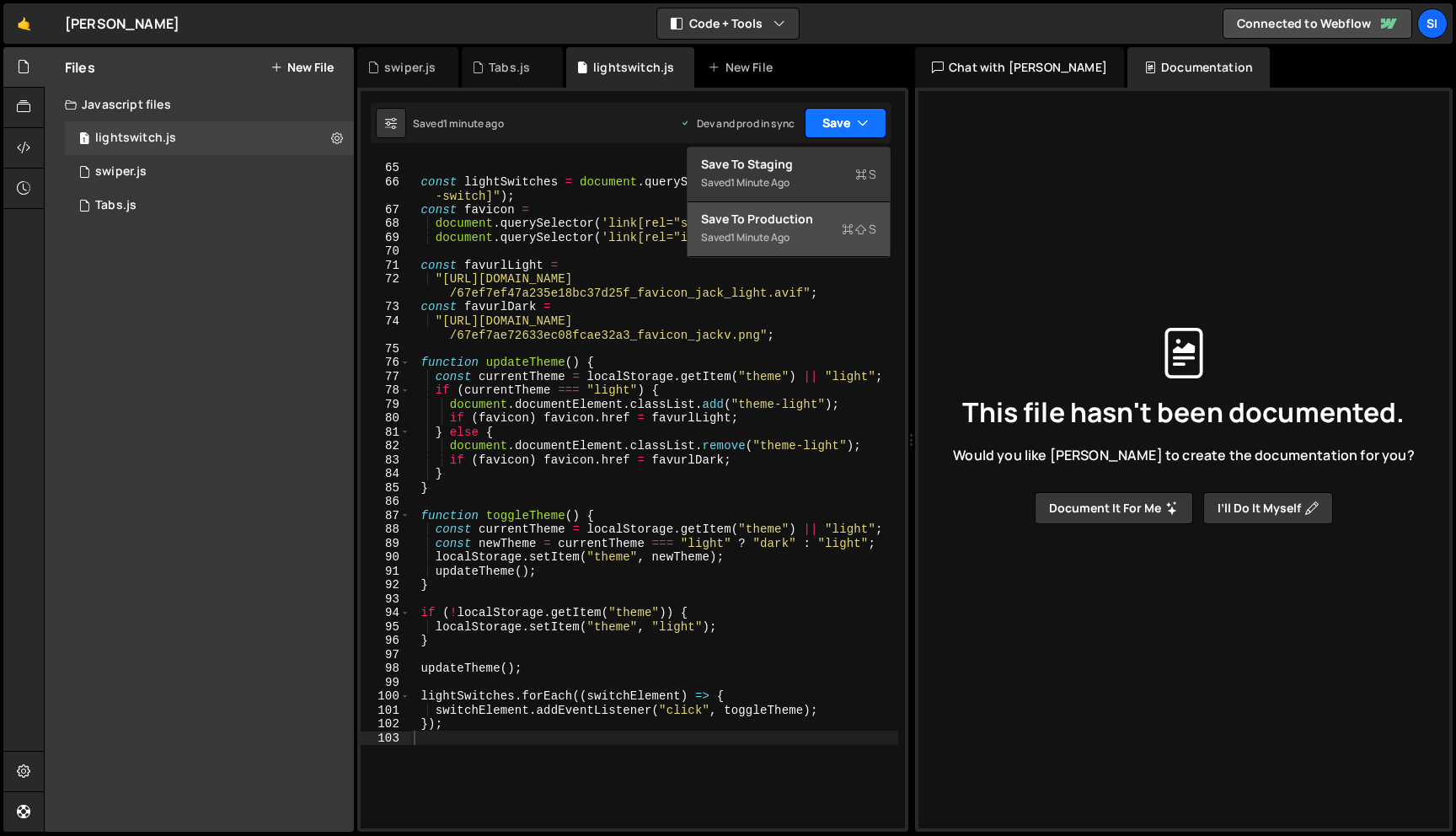
click at [877, 117] on button "Save" at bounding box center [846, 123] width 82 height 31
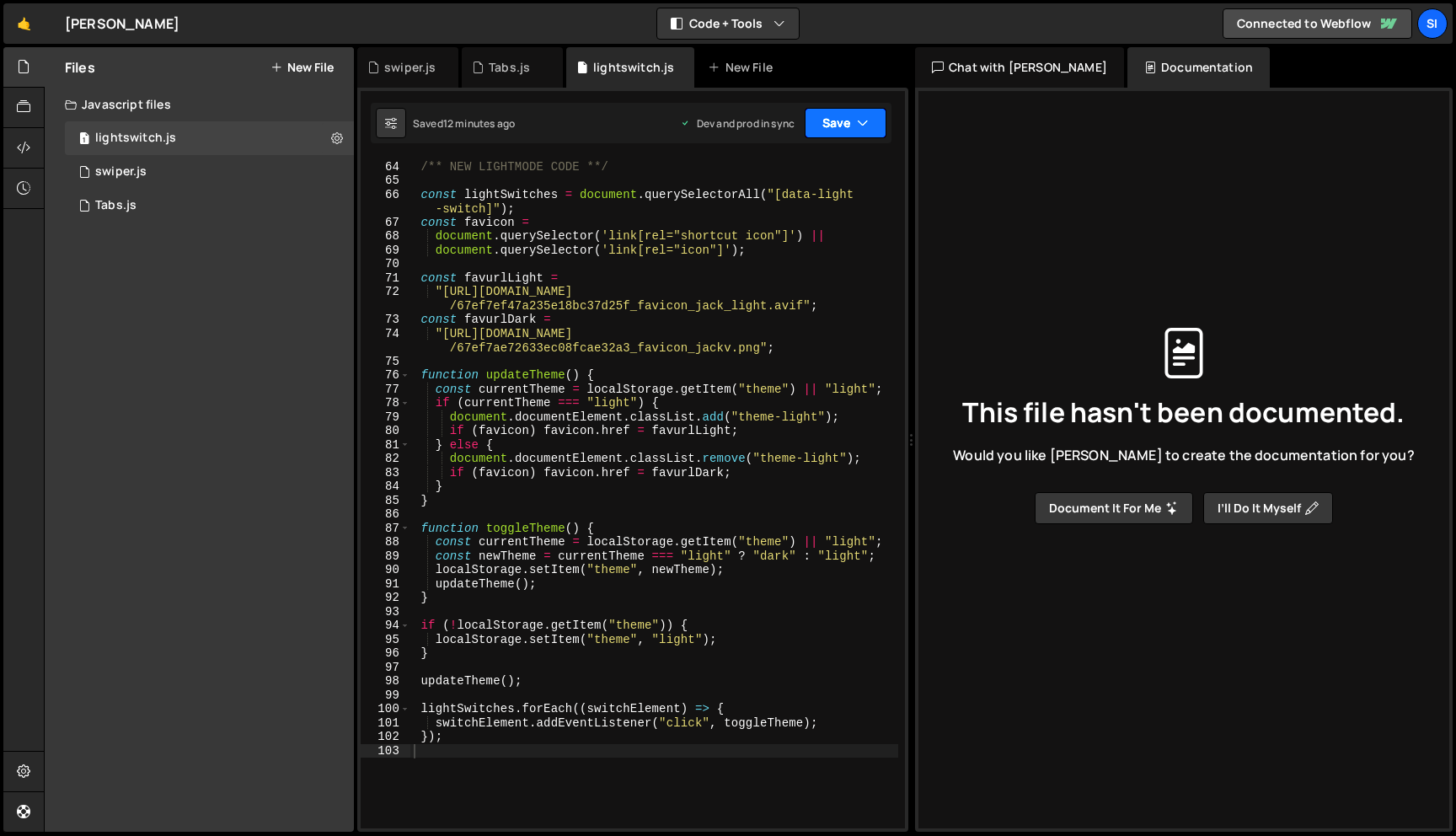
scroll to position [883, 0]
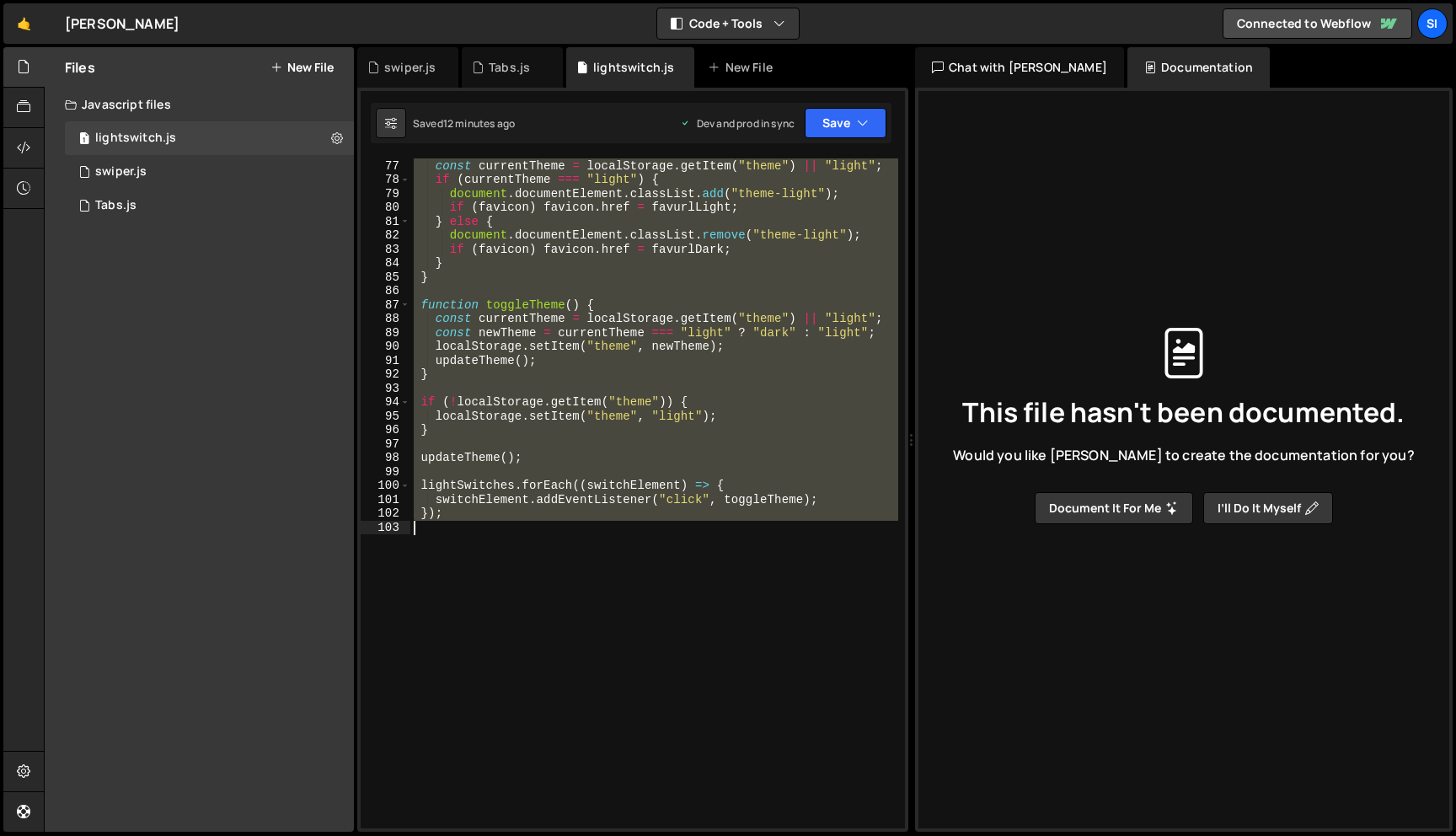
drag, startPoint x: 423, startPoint y: 273, endPoint x: 515, endPoint y: 581, distance: 321.4
click at [515, 581] on div "function updateTheme ( ) { const currentTheme = localStorage . getItem ( "theme…" at bounding box center [654, 494] width 488 height 698
type textarea "});"
paste textarea
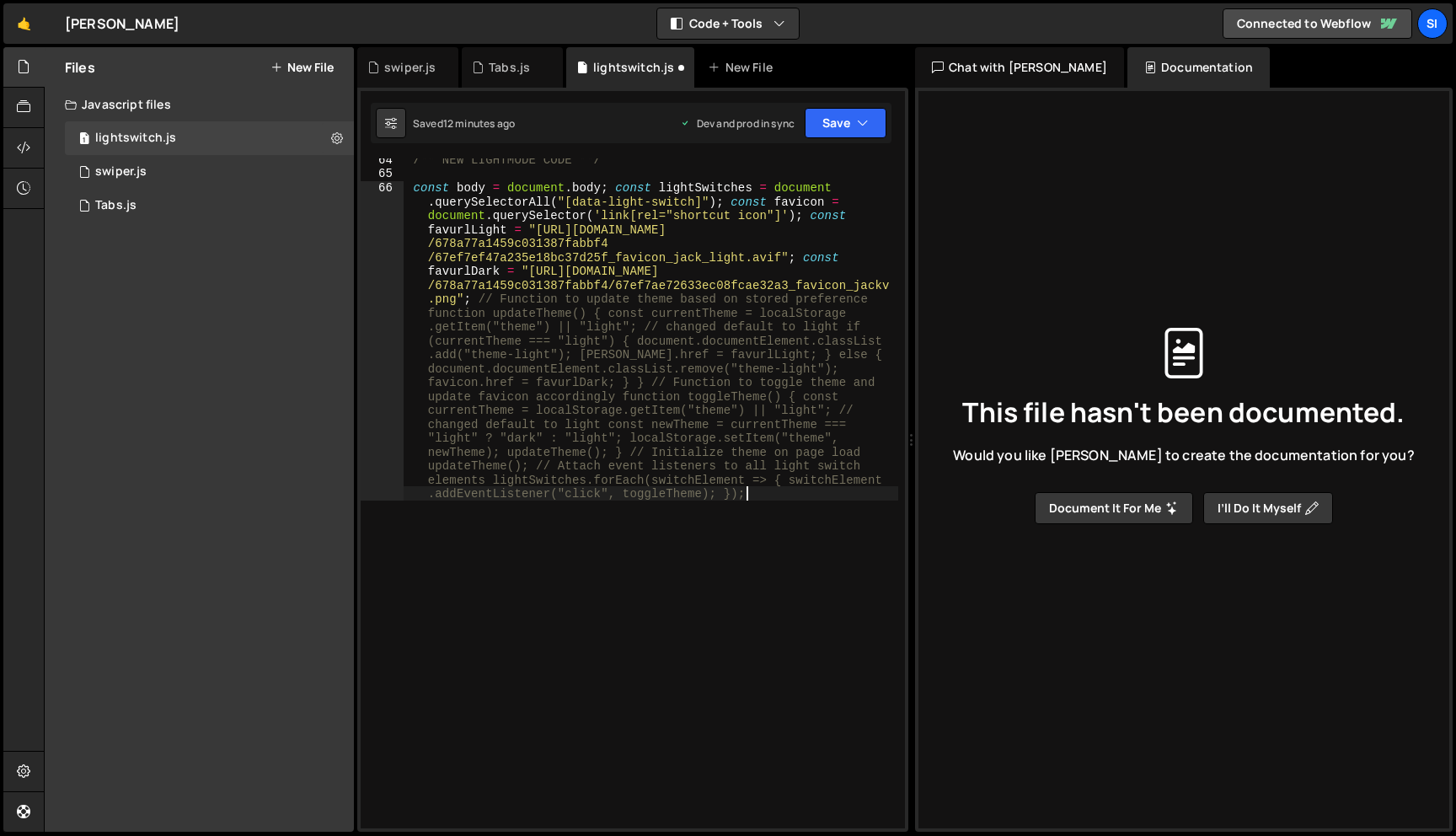
scroll to position [966, 0]
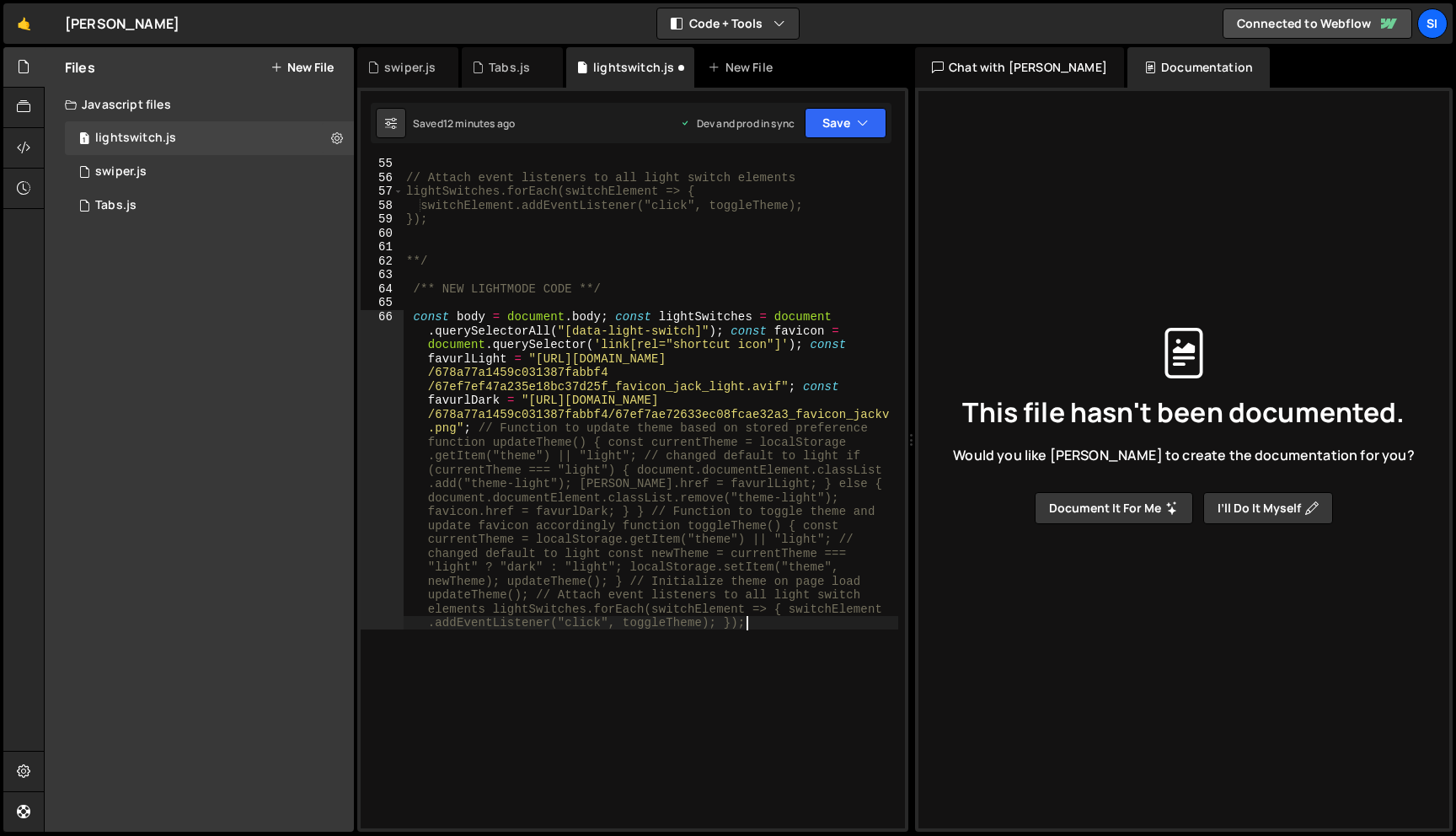
type textarea "});"
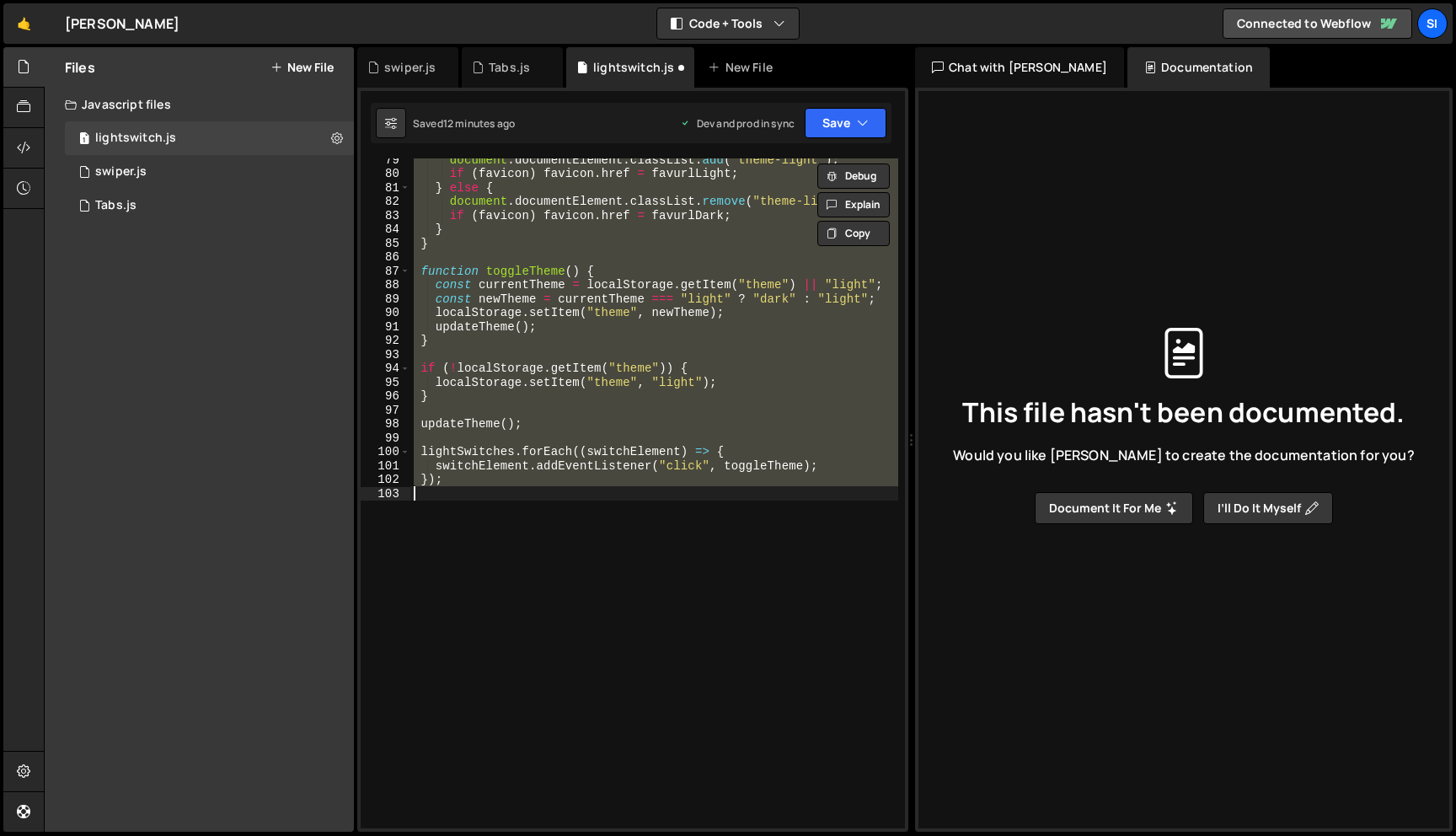
paste textarea
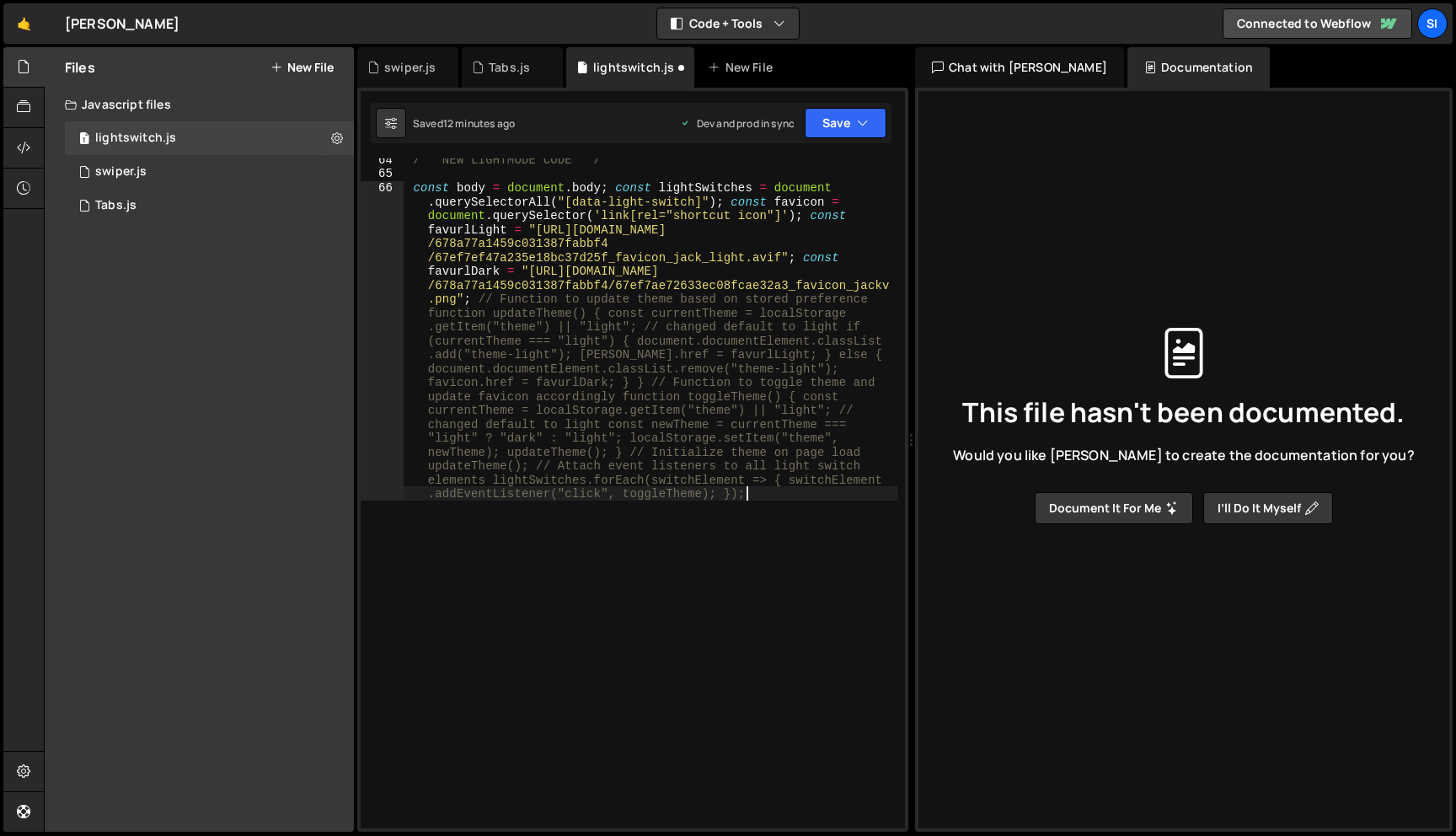
type textarea "});"
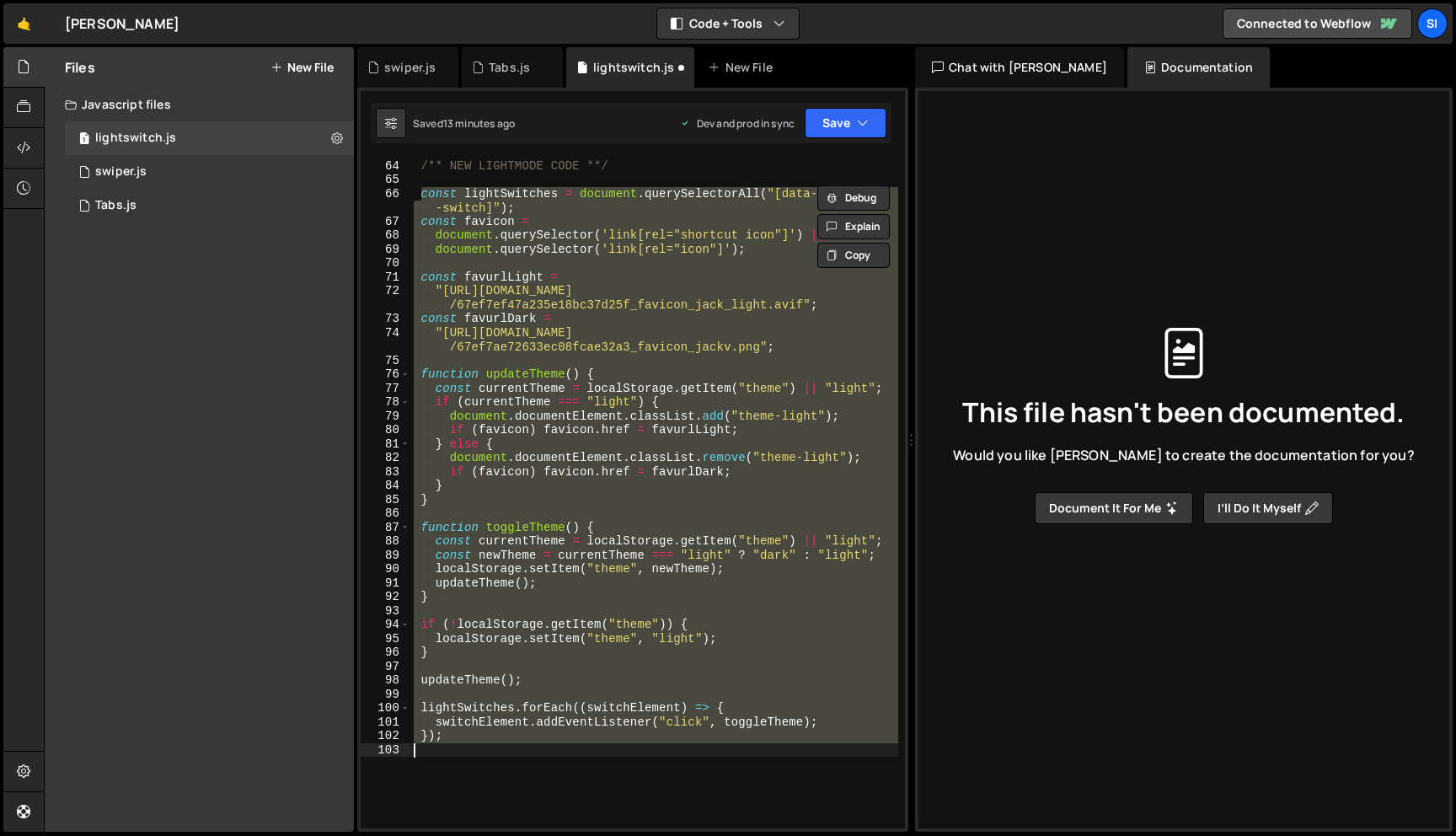
scroll to position [959, 0]
paste textarea
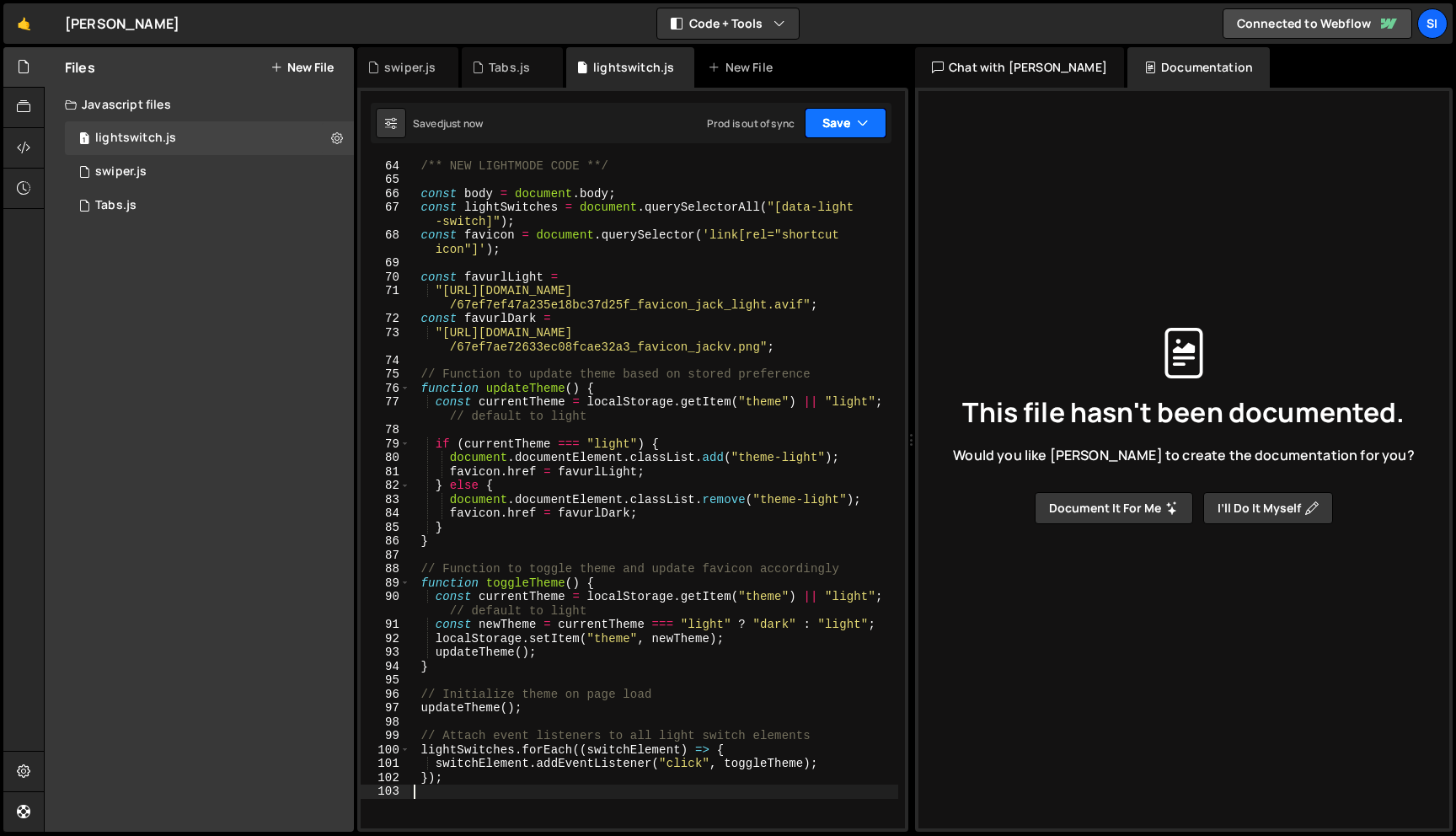
click at [857, 119] on icon "button" at bounding box center [863, 123] width 12 height 17
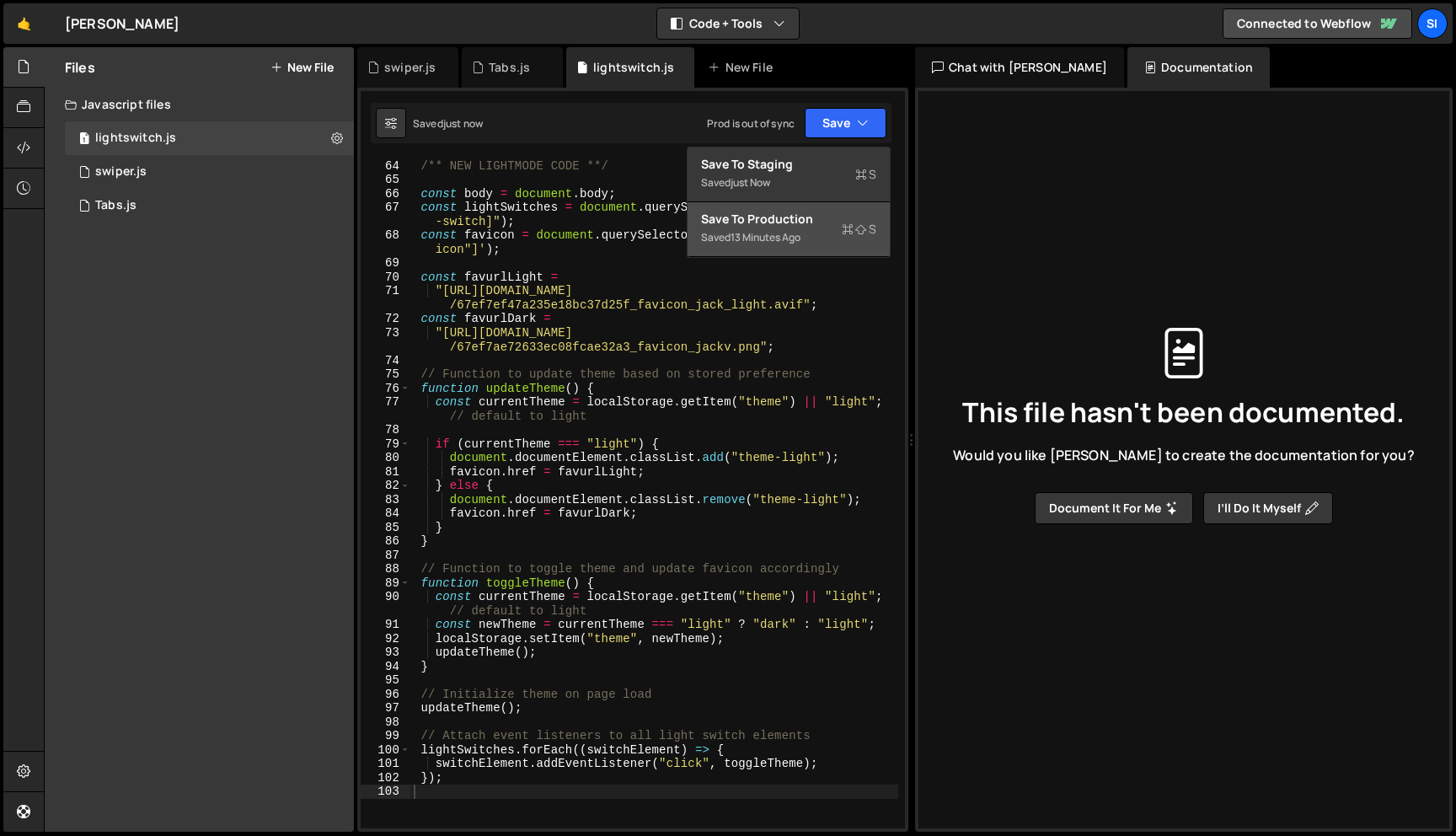
click at [849, 234] on icon at bounding box center [847, 229] width 12 height 17
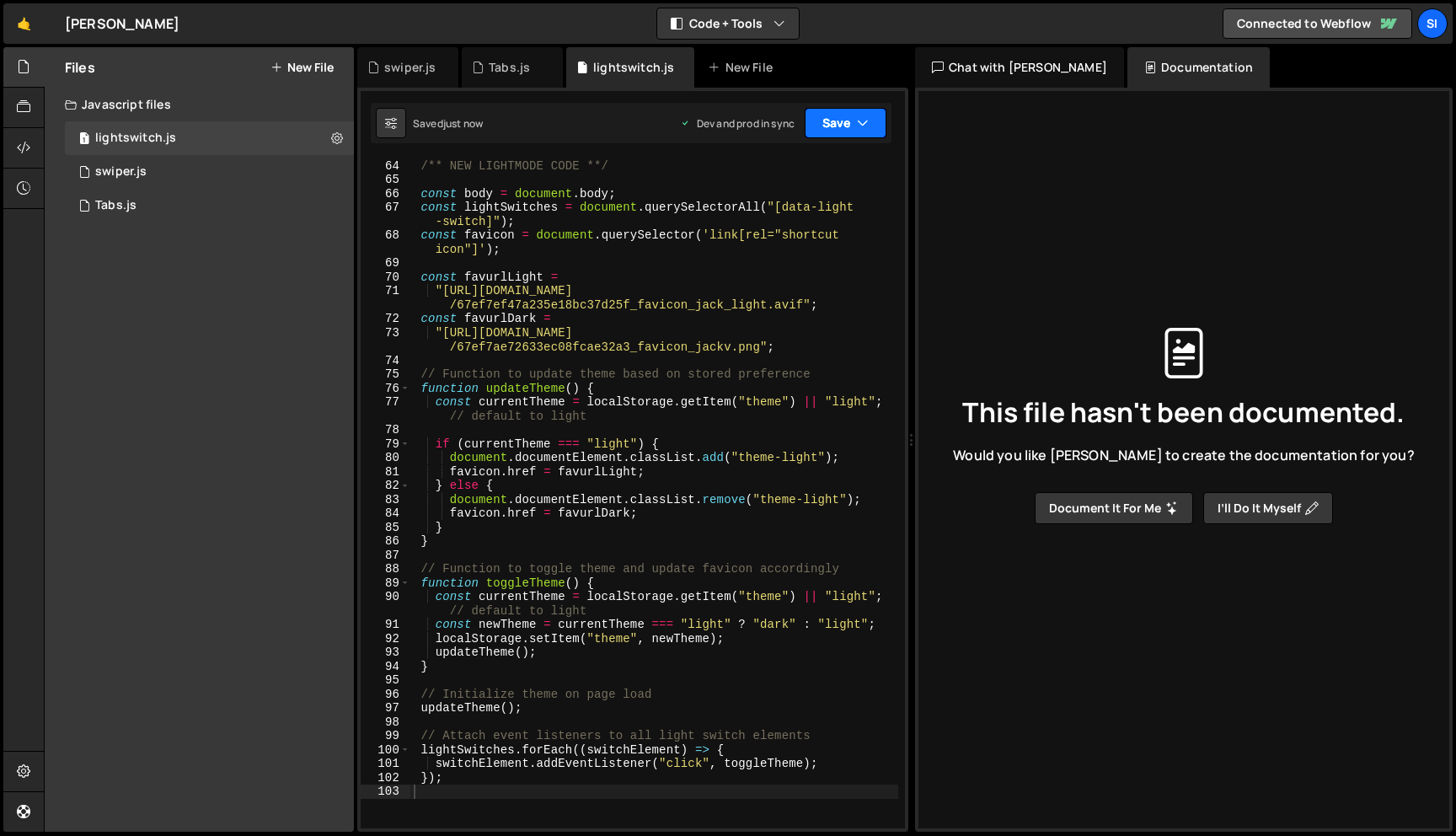
click at [841, 119] on button "Save" at bounding box center [846, 123] width 82 height 31
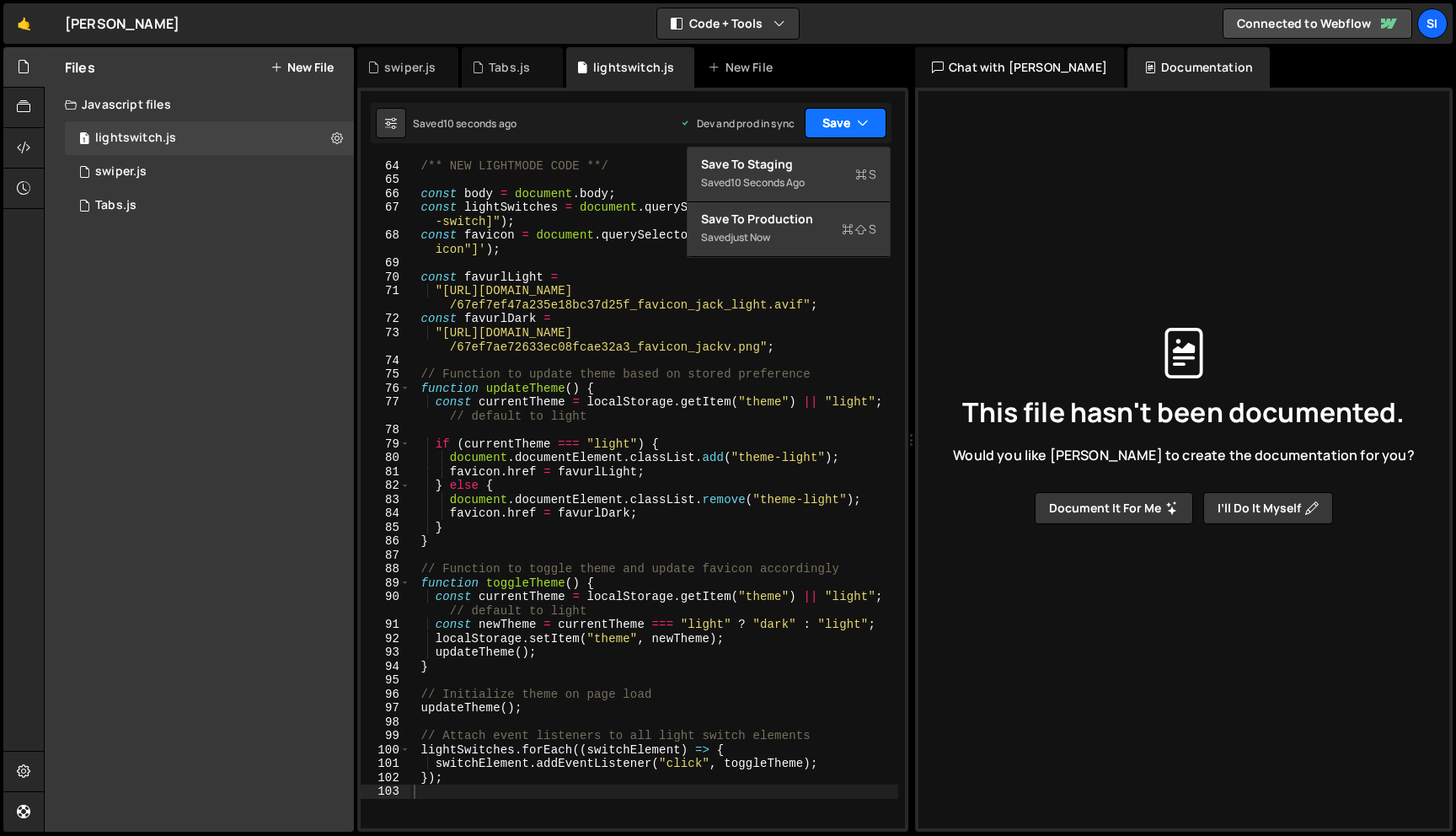
click at [841, 119] on button "Save" at bounding box center [846, 123] width 82 height 31
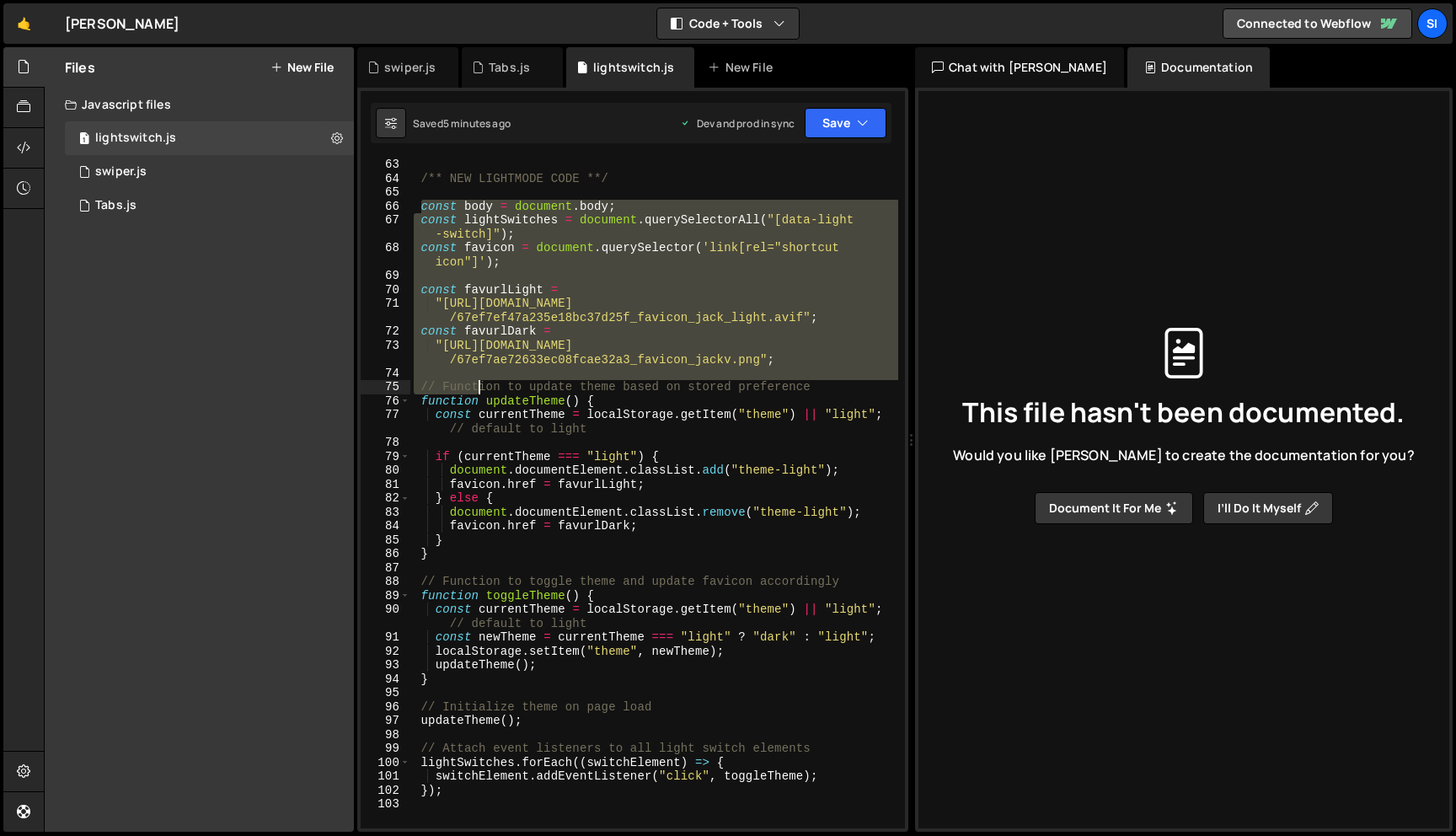
scroll to position [1071, 0]
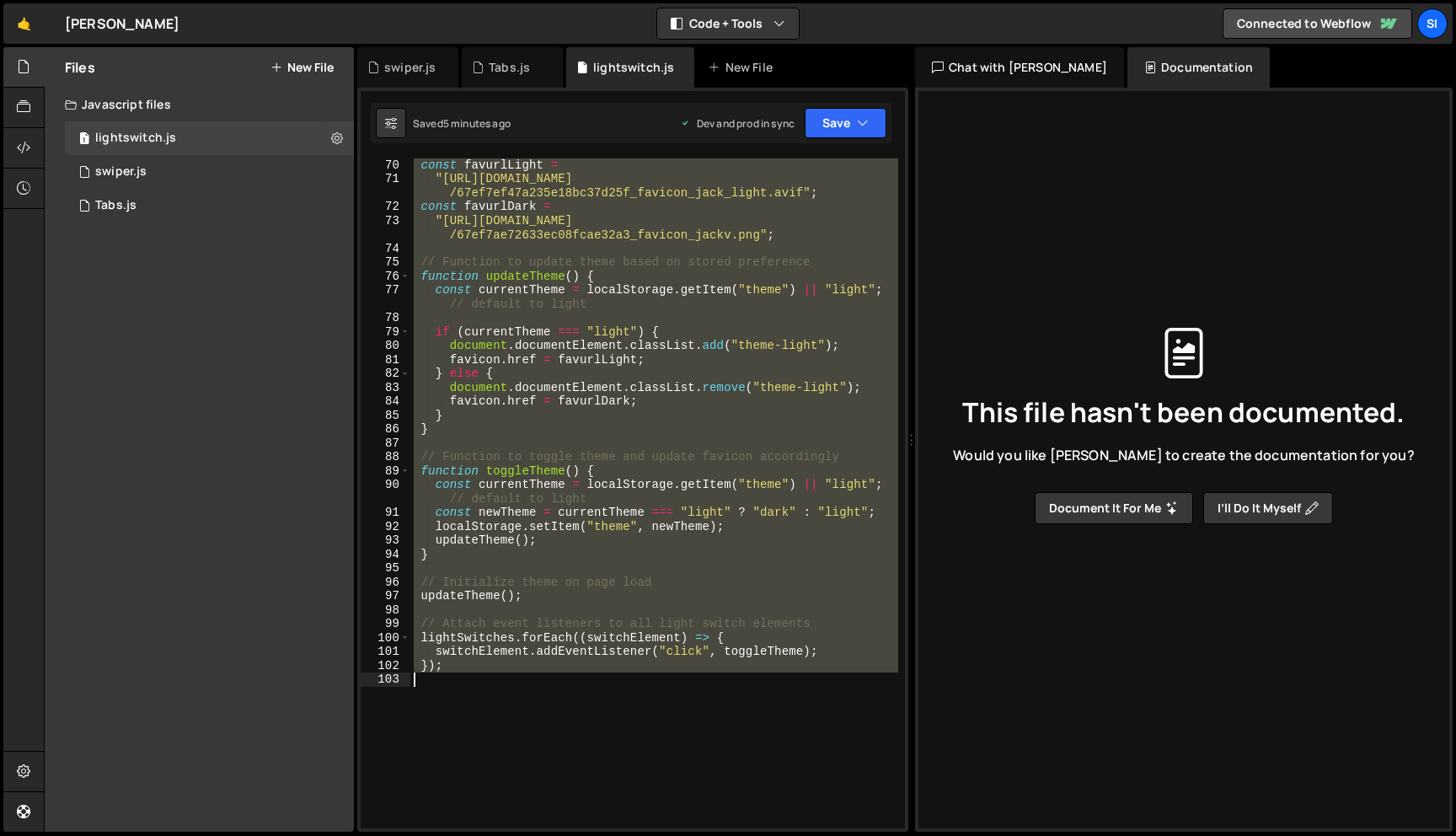
drag, startPoint x: 420, startPoint y: 208, endPoint x: 568, endPoint y: 680, distance: 494.7
click at [568, 681] on div "const favurlLight = "[URL][DOMAIN_NAME] /67ef7ef47a235e18bc37d25f_favicon_jack_…" at bounding box center [654, 506] width 488 height 698
type textarea "});"
paste textarea
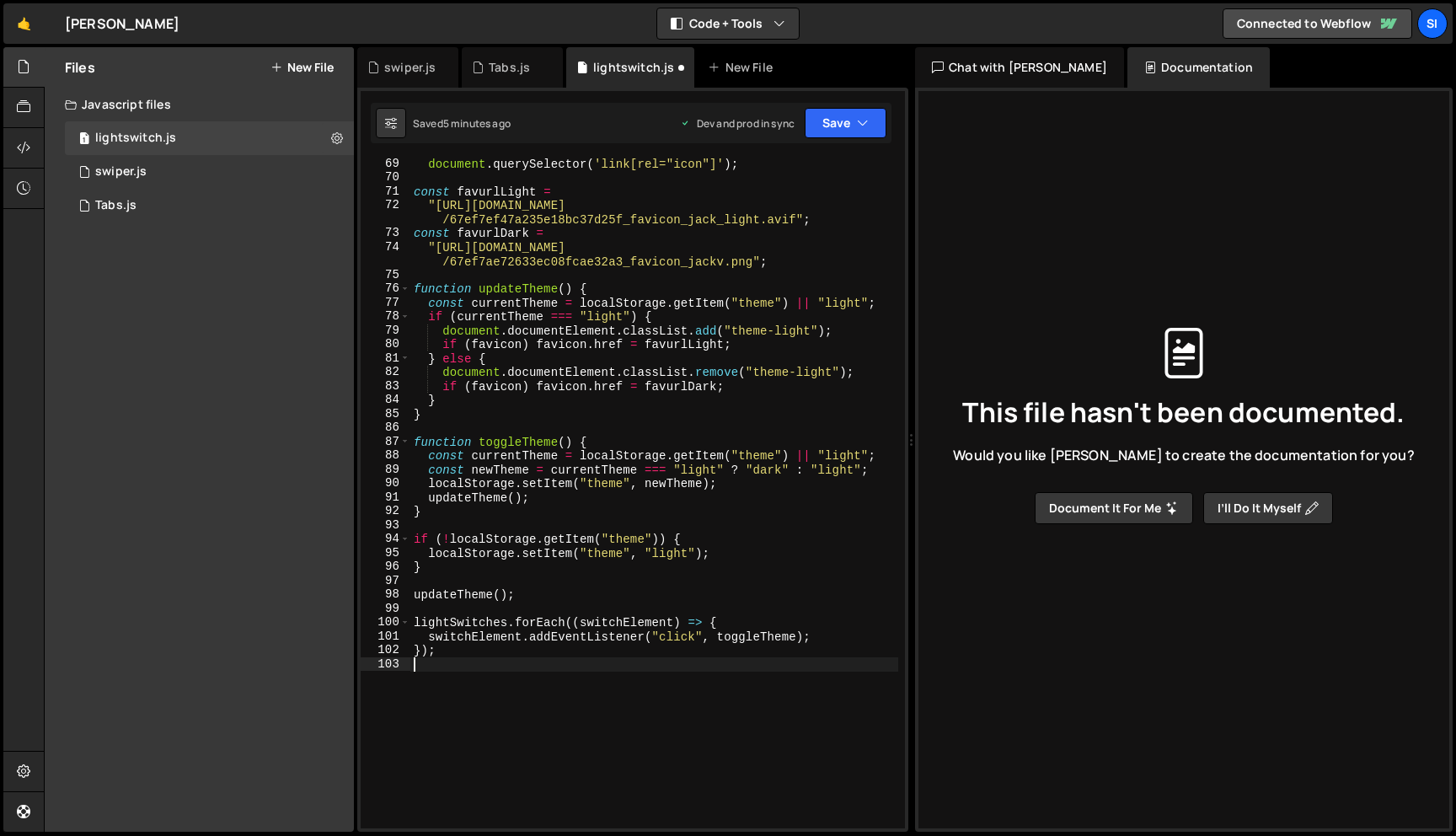
scroll to position [1038, 0]
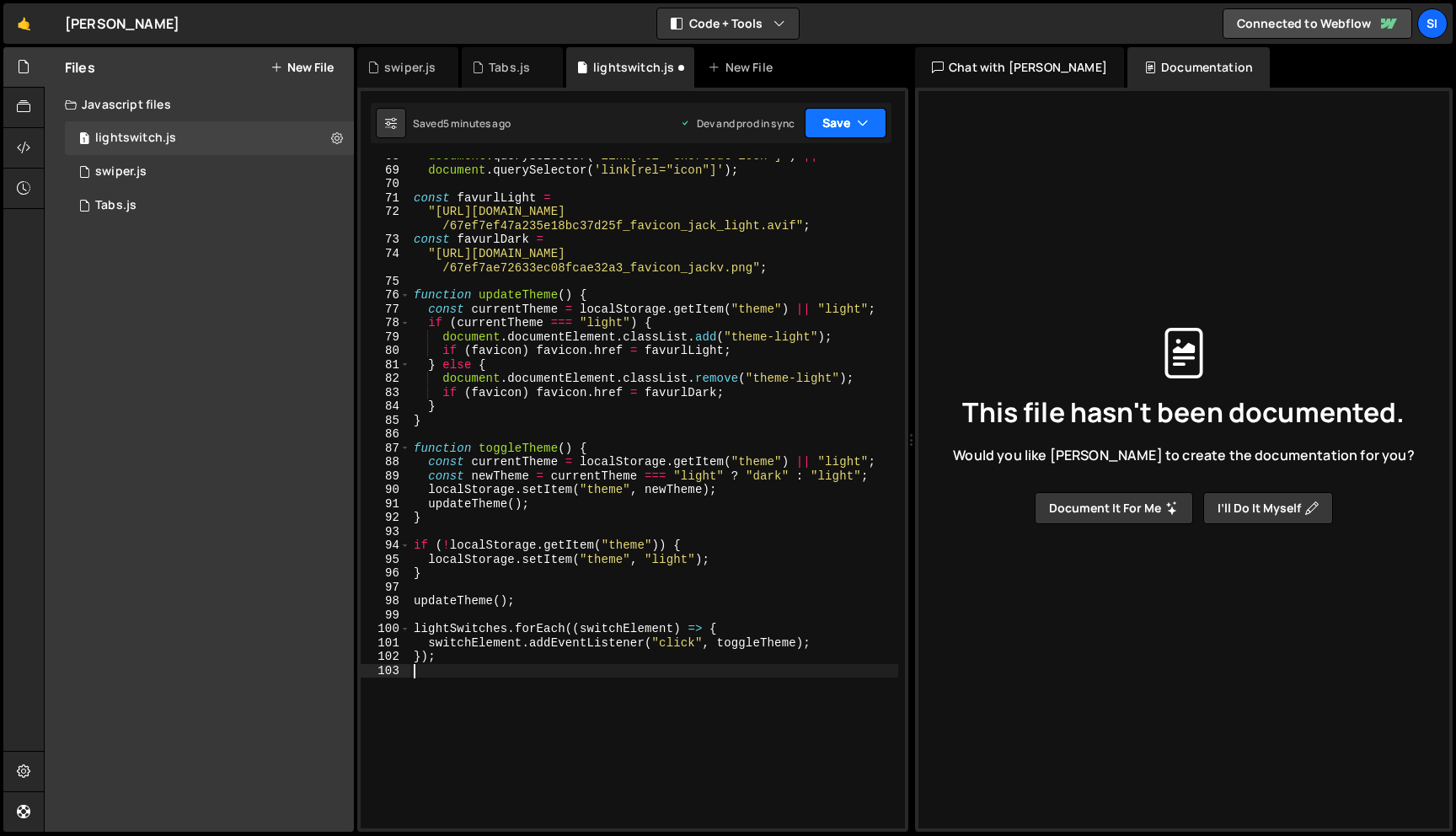
click at [865, 121] on icon "button" at bounding box center [863, 123] width 12 height 17
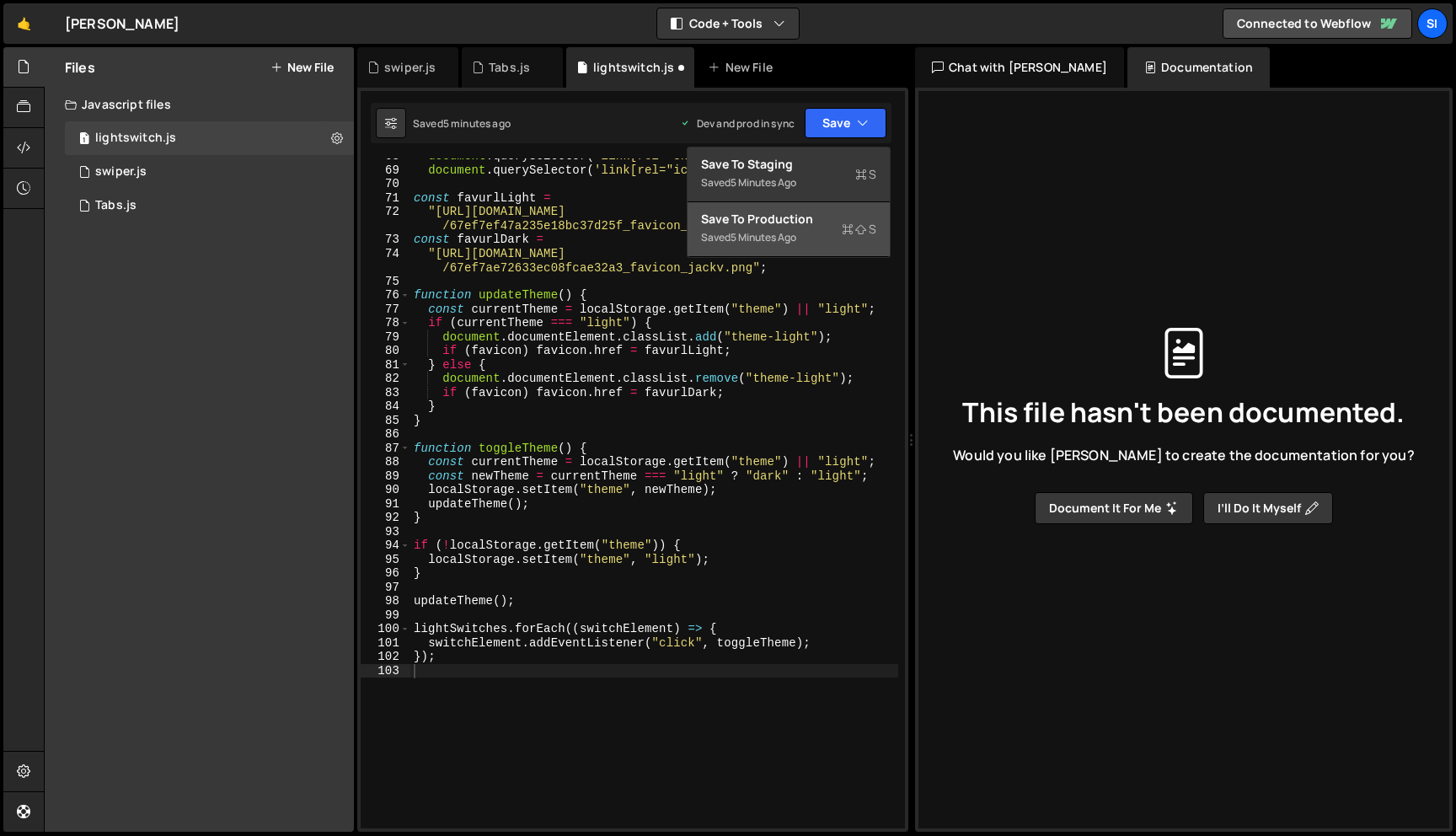
click at [850, 228] on icon at bounding box center [847, 229] width 12 height 17
